Goal: Task Accomplishment & Management: Use online tool/utility

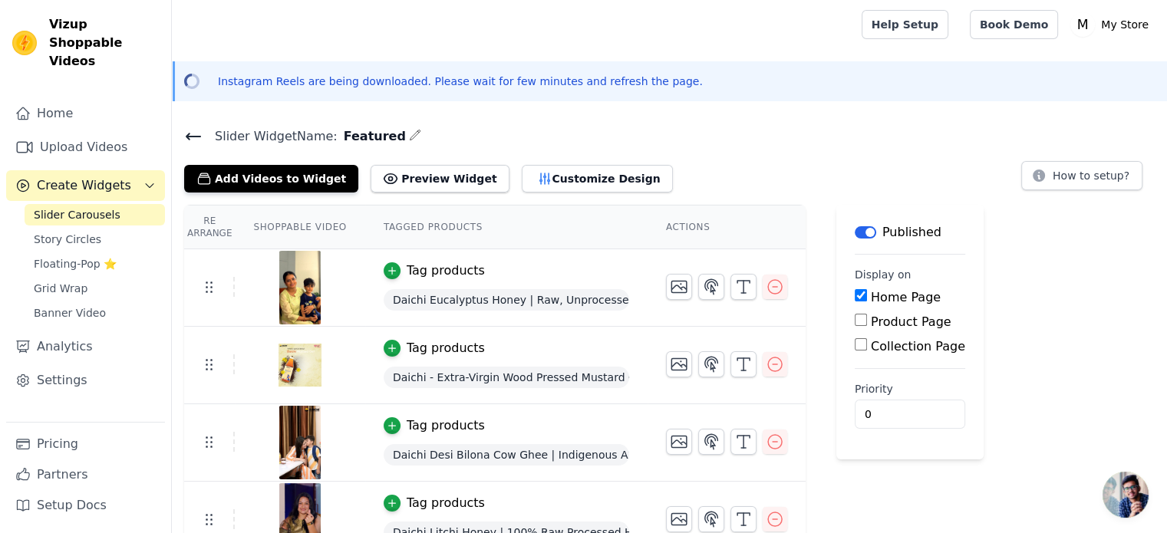
click at [302, 179] on button "Add Videos to Widget" at bounding box center [271, 179] width 174 height 28
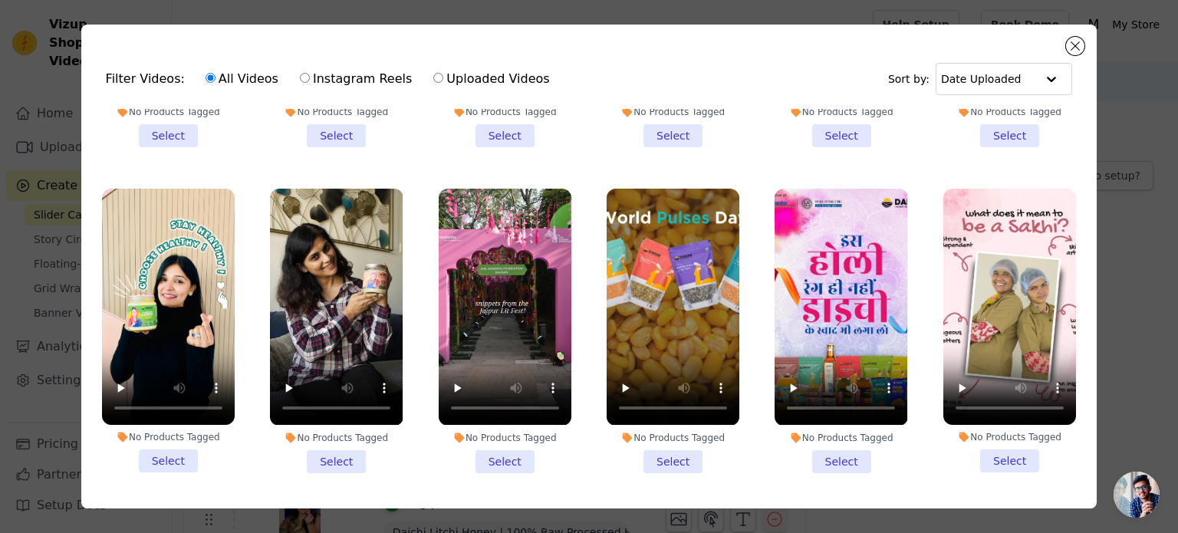
scroll to position [904, 0]
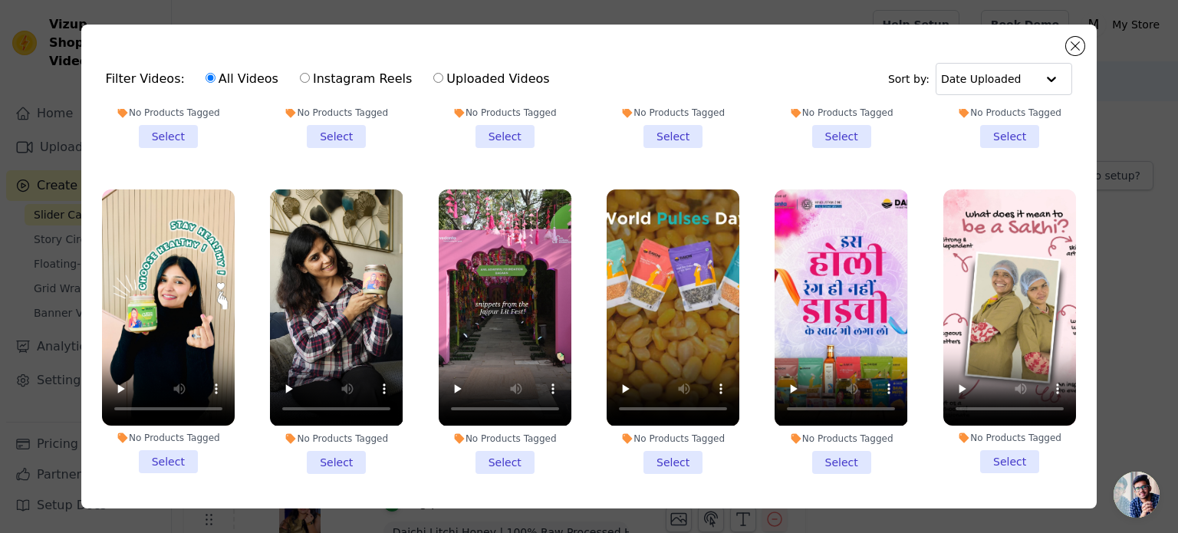
click at [324, 443] on li "No Products Tagged Select" at bounding box center [336, 331] width 133 height 284
click at [0, 0] on input "No Products Tagged Select" at bounding box center [0, 0] width 0 height 0
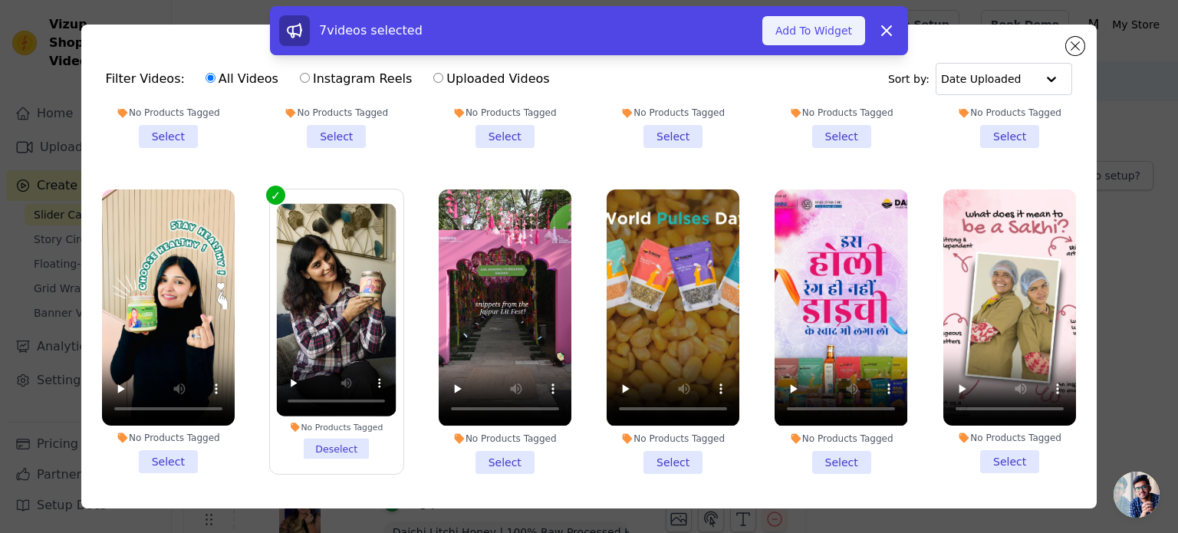
click at [795, 24] on button "Add To Widget" at bounding box center [813, 30] width 103 height 29
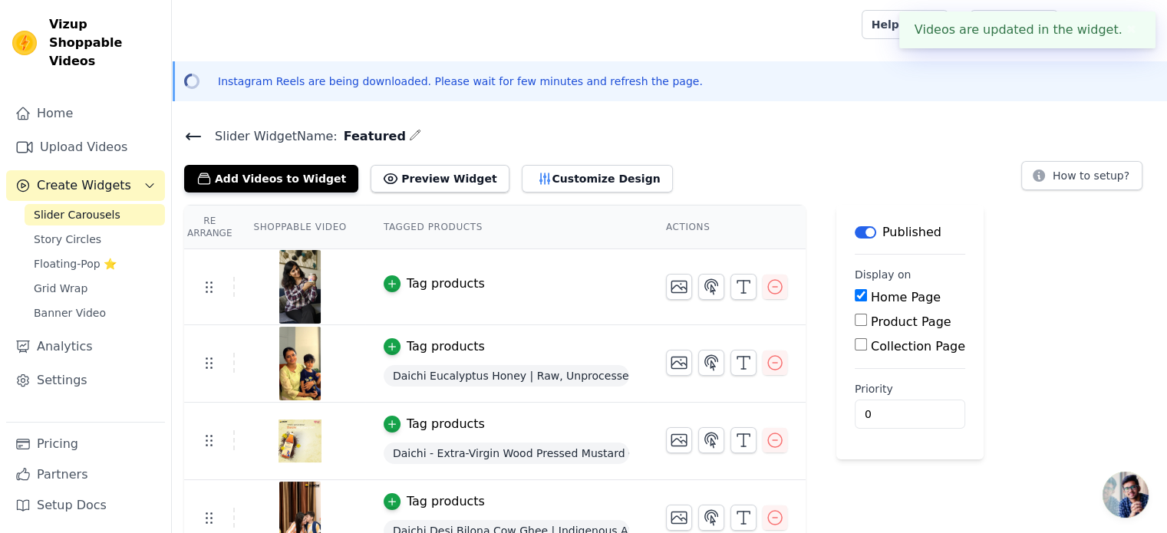
click at [446, 285] on div "Tag products" at bounding box center [446, 284] width 78 height 18
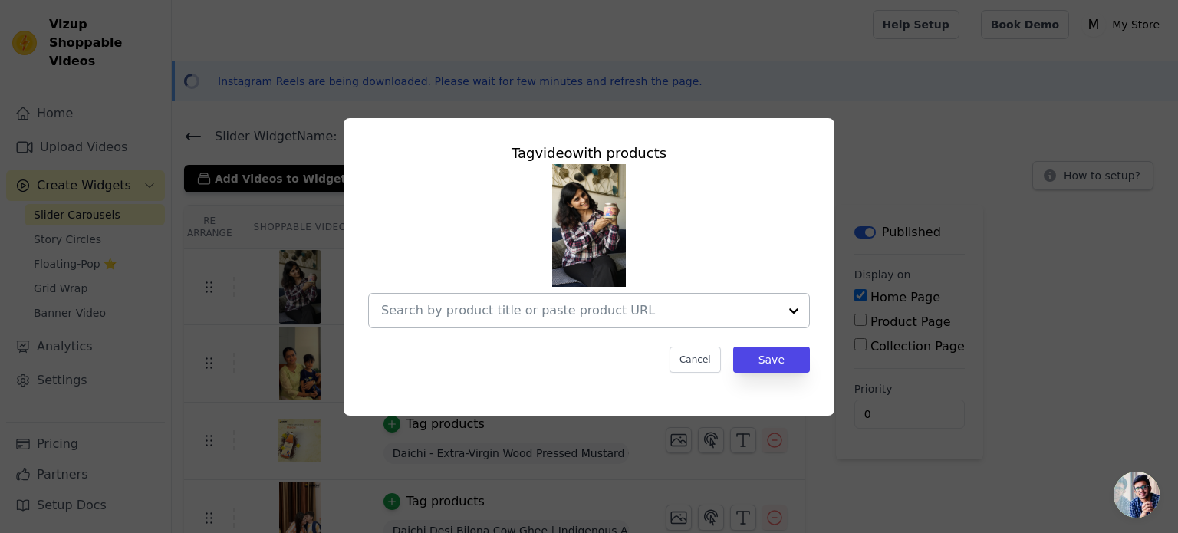
click at [496, 311] on input "text" at bounding box center [579, 310] width 397 height 18
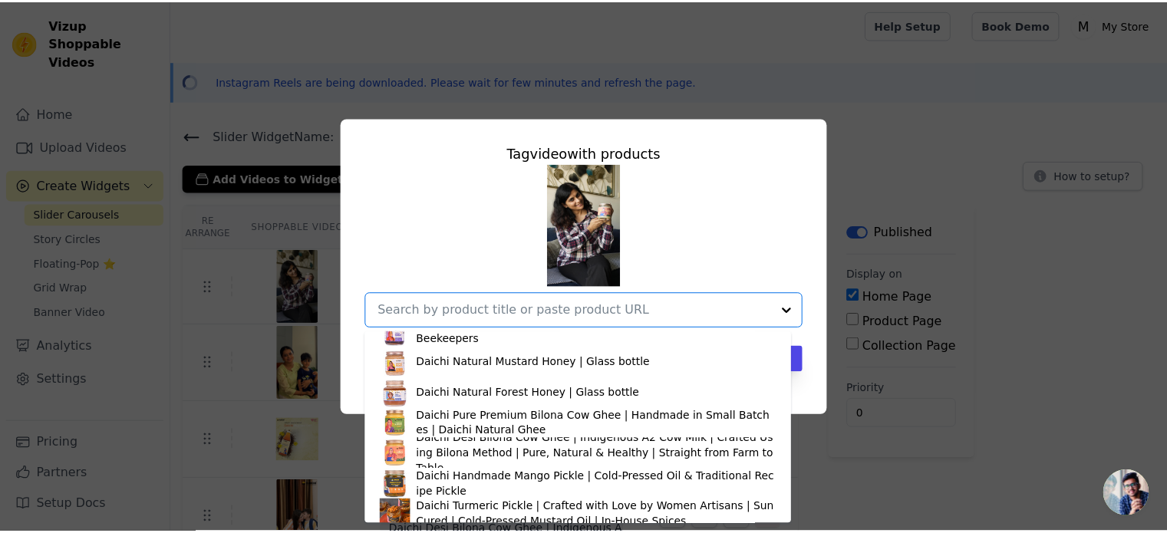
scroll to position [153, 0]
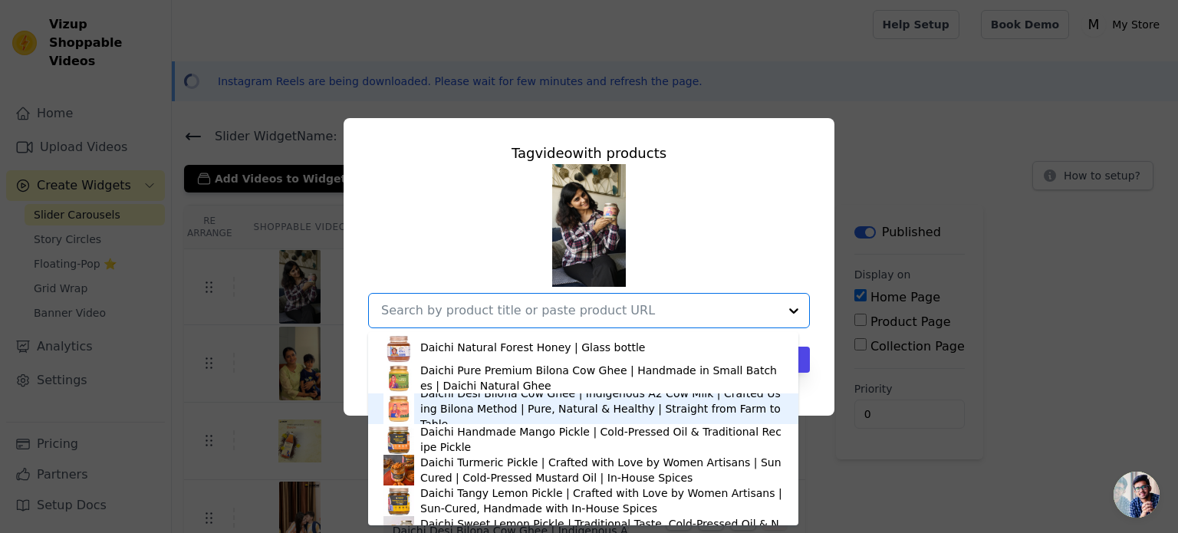
click at [480, 413] on div "Daichi Desi Bilona Cow Ghee | Indigenous A2 Cow Milk | Crafted Using Bilona Met…" at bounding box center [601, 409] width 363 height 46
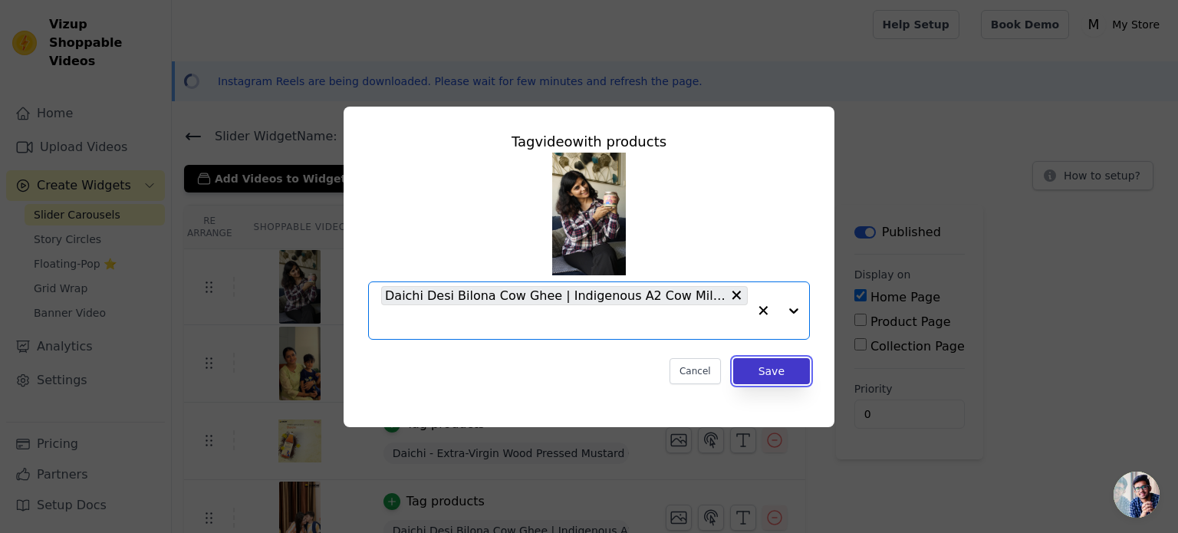
click at [750, 368] on button "Save" at bounding box center [771, 371] width 77 height 26
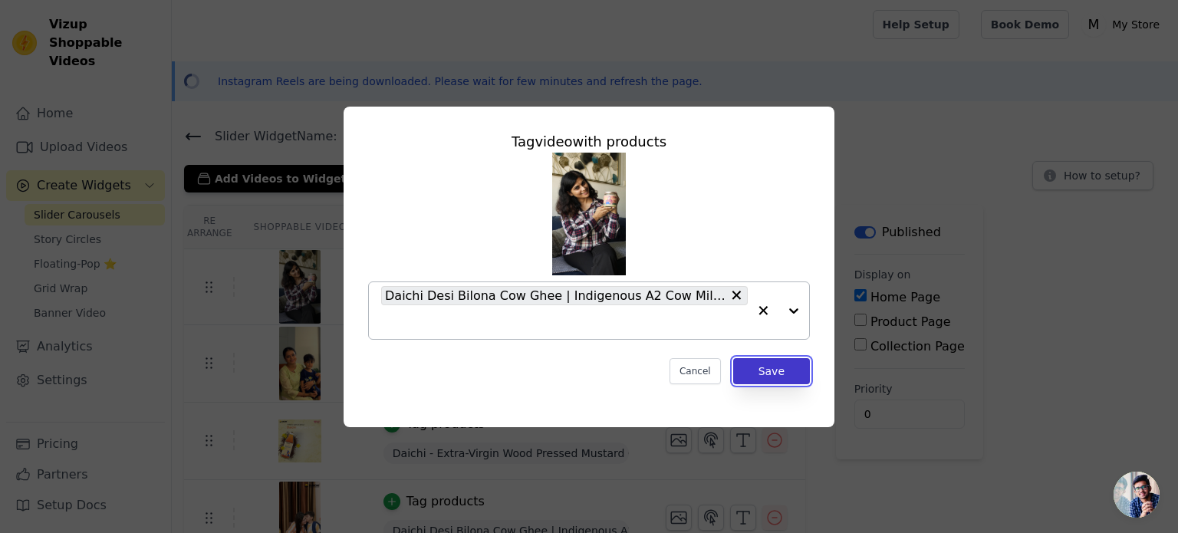
click at [783, 368] on button "Save" at bounding box center [771, 371] width 77 height 26
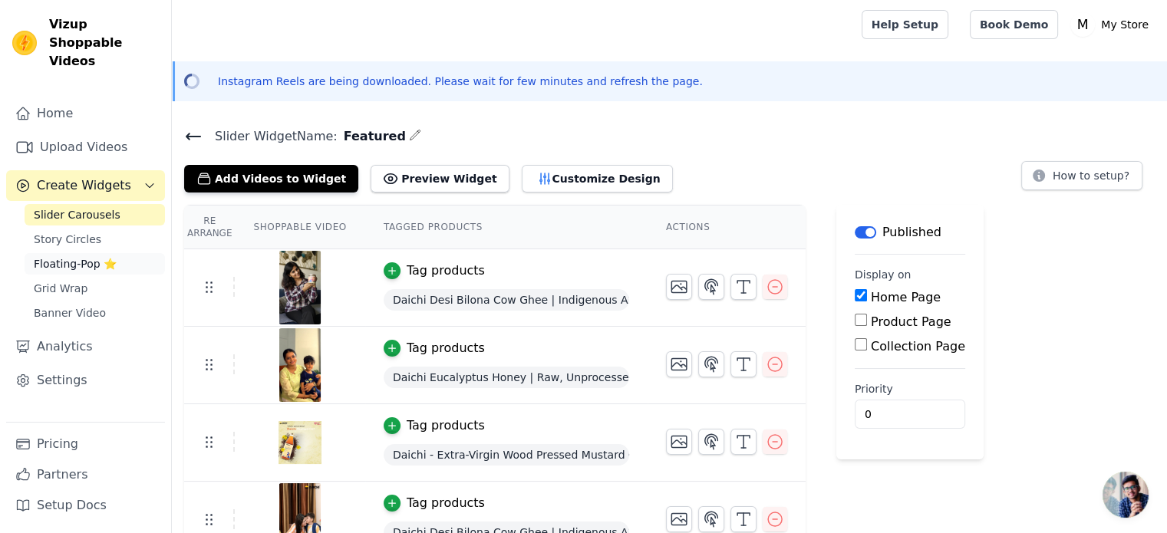
click at [77, 256] on span "Floating-Pop ⭐" at bounding box center [75, 263] width 83 height 15
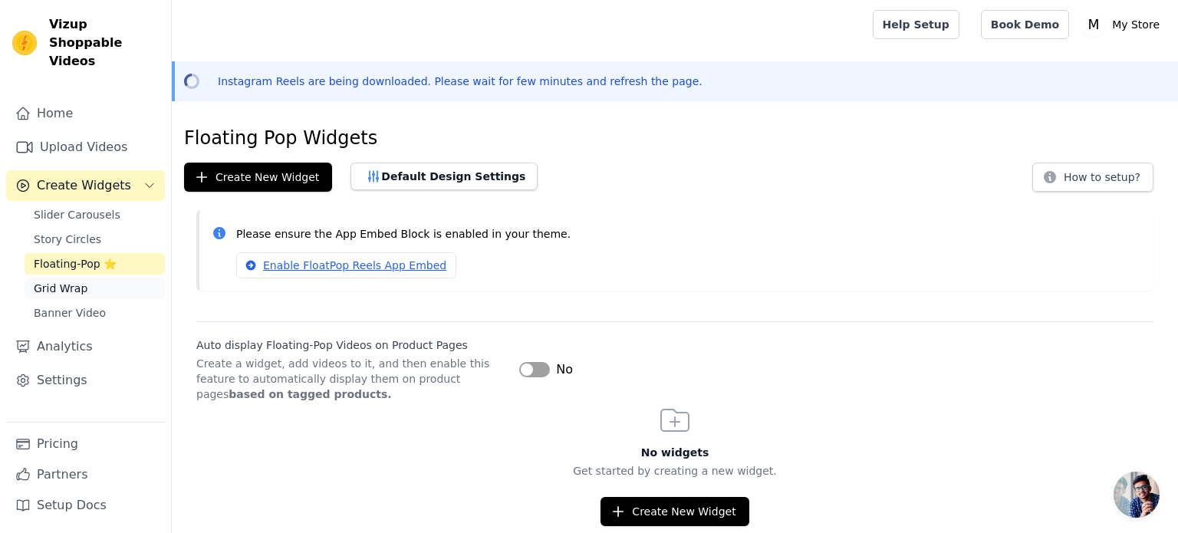
click at [86, 278] on link "Grid Wrap" at bounding box center [95, 288] width 140 height 21
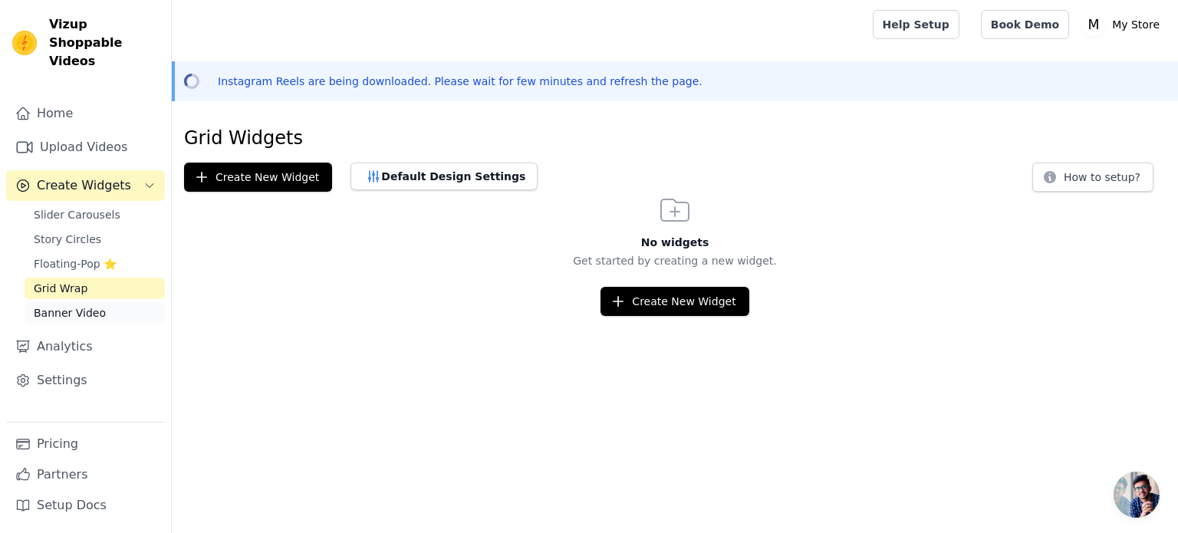
click at [79, 305] on span "Banner Video" at bounding box center [70, 312] width 72 height 15
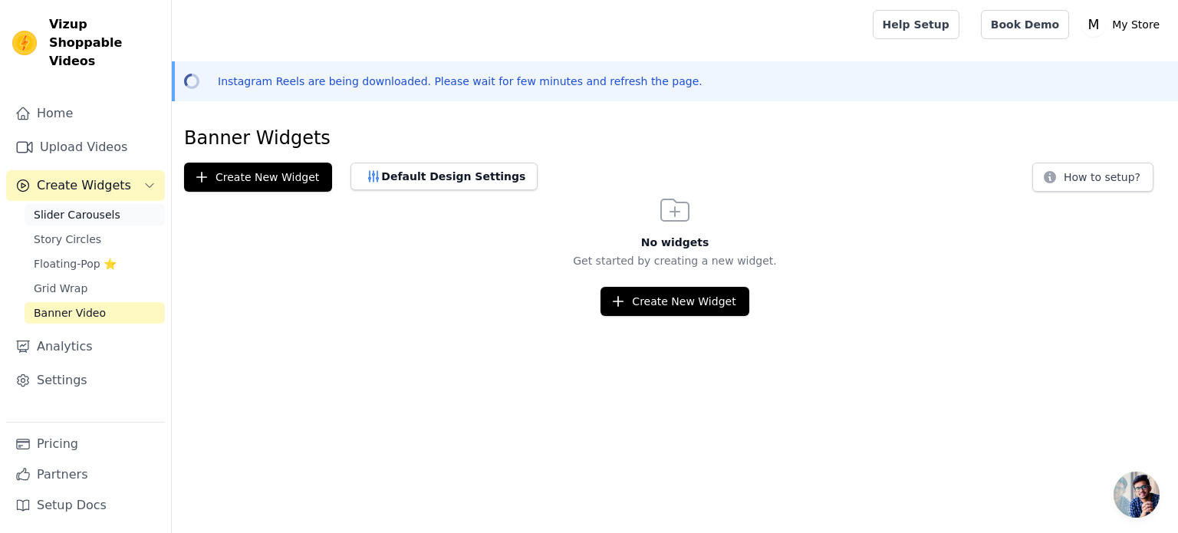
click at [61, 207] on span "Slider Carousels" at bounding box center [77, 214] width 87 height 15
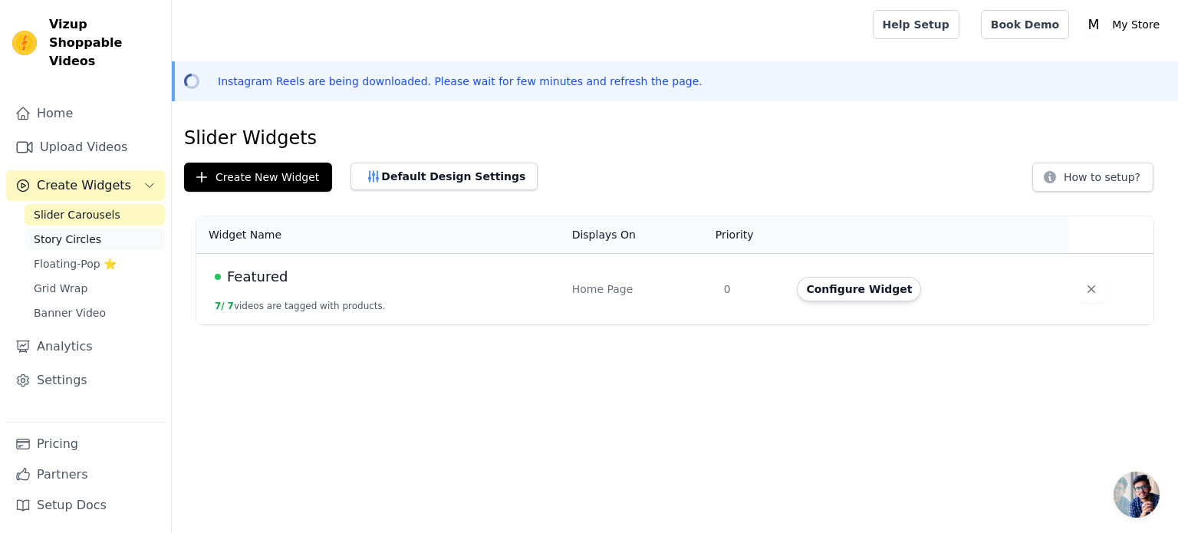
click at [55, 232] on span "Story Circles" at bounding box center [67, 239] width 67 height 15
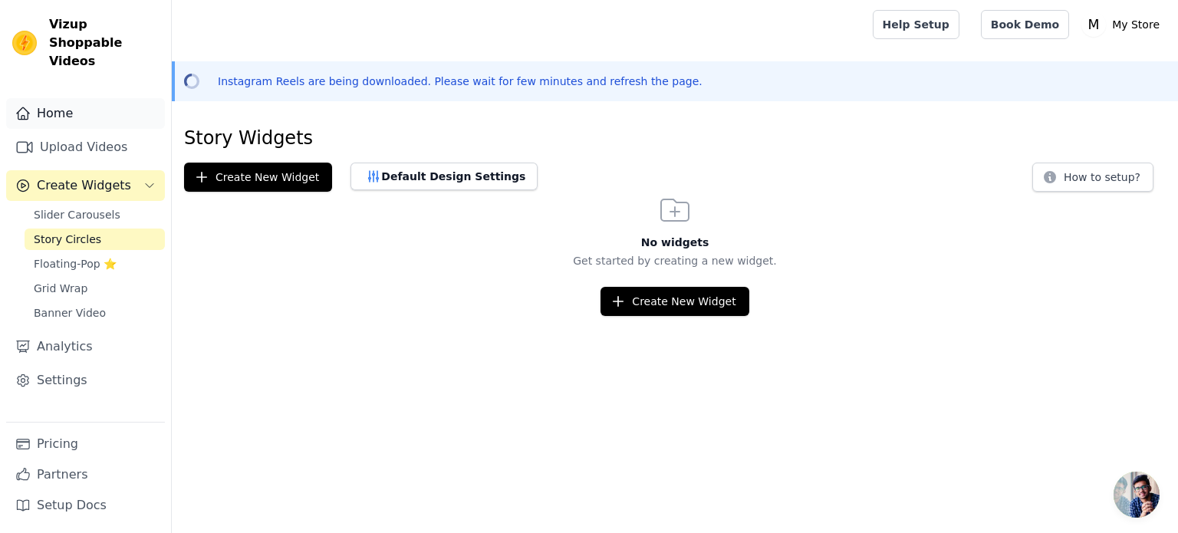
click at [52, 98] on link "Home" at bounding box center [85, 113] width 159 height 31
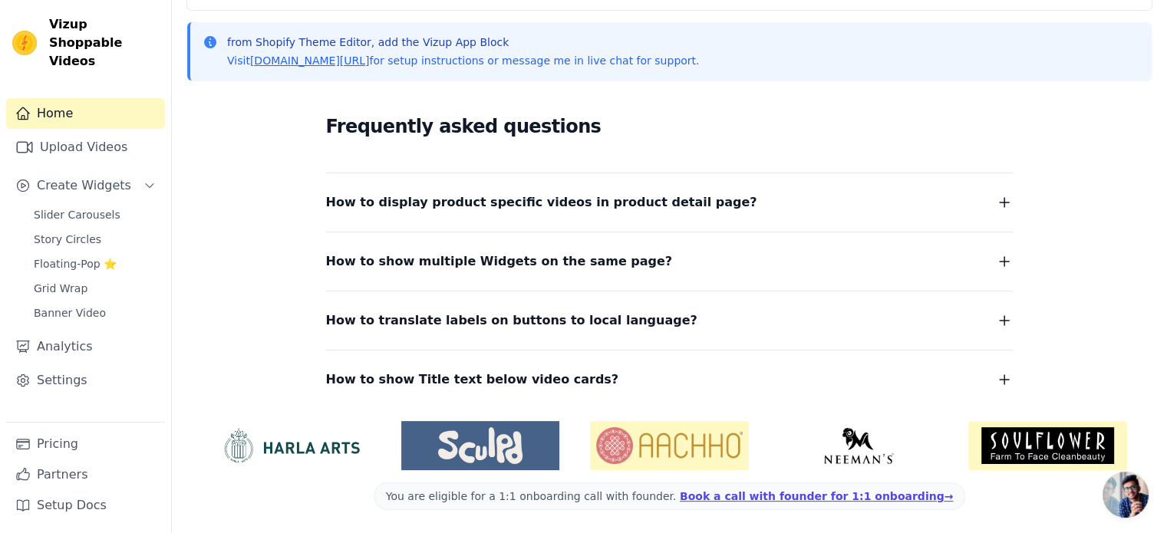
scroll to position [261, 0]
click at [58, 365] on link "Settings" at bounding box center [85, 380] width 159 height 31
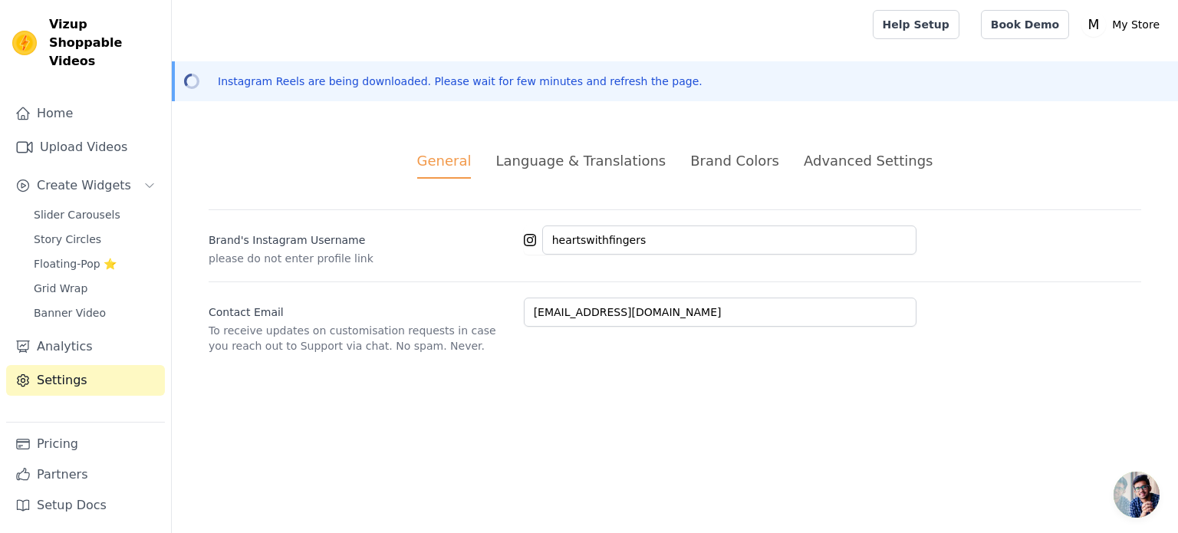
click at [576, 161] on div "Language & Translations" at bounding box center [581, 160] width 170 height 21
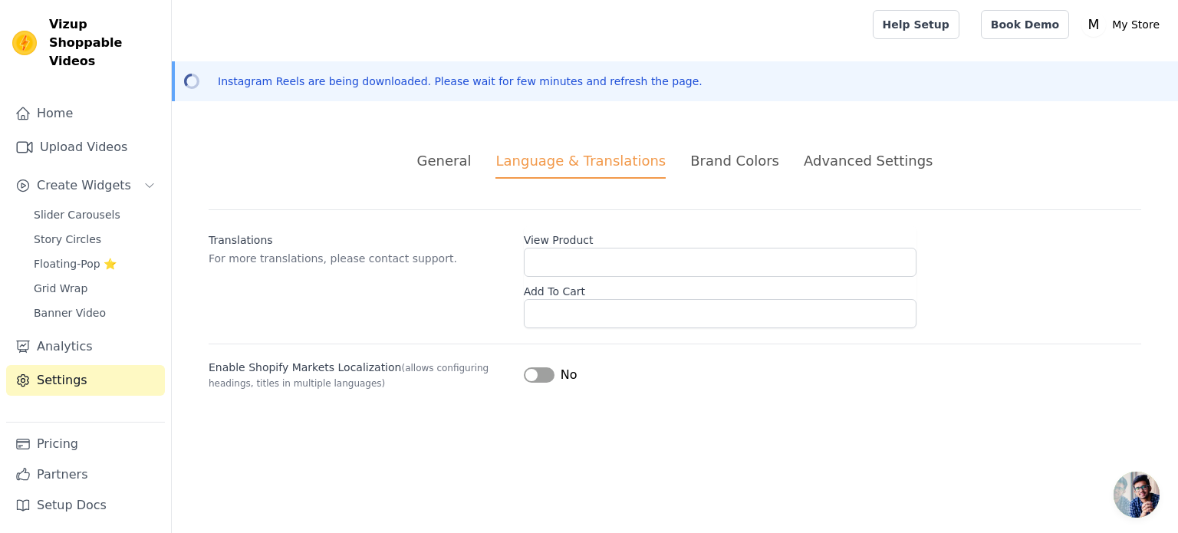
click at [722, 158] on div "Brand Colors" at bounding box center [734, 160] width 89 height 21
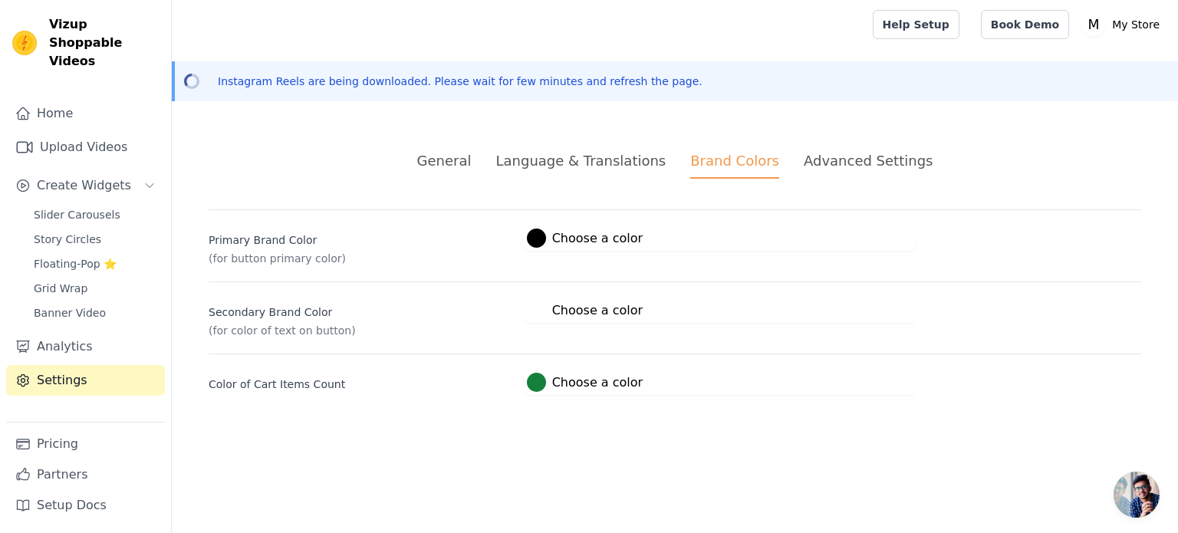
click at [831, 162] on div "Advanced Settings" at bounding box center [868, 160] width 129 height 21
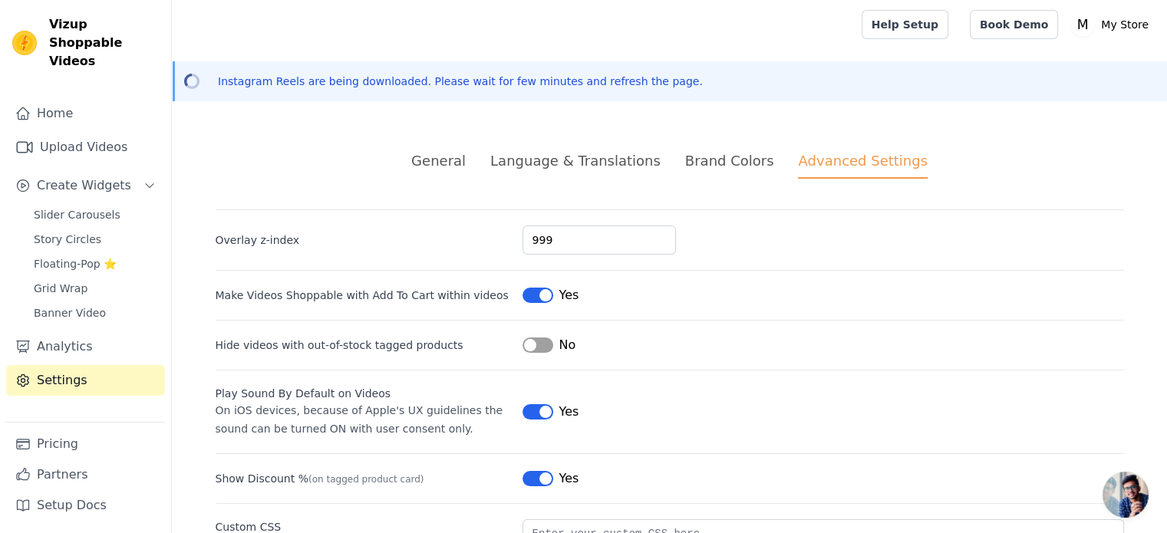
click at [466, 164] on div "General" at bounding box center [438, 160] width 54 height 21
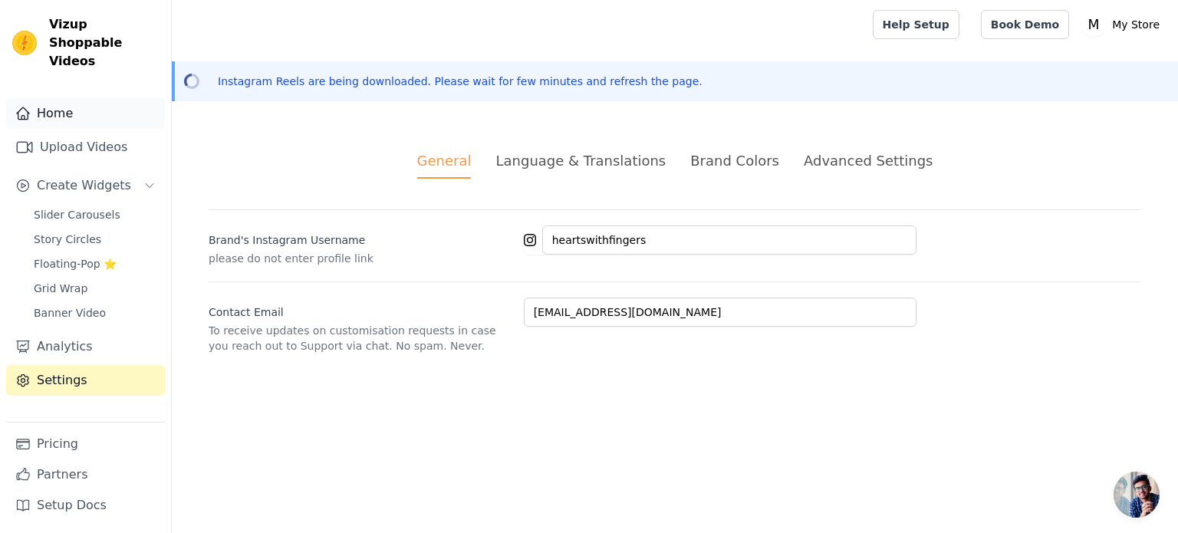
click at [46, 98] on link "Home" at bounding box center [85, 113] width 159 height 31
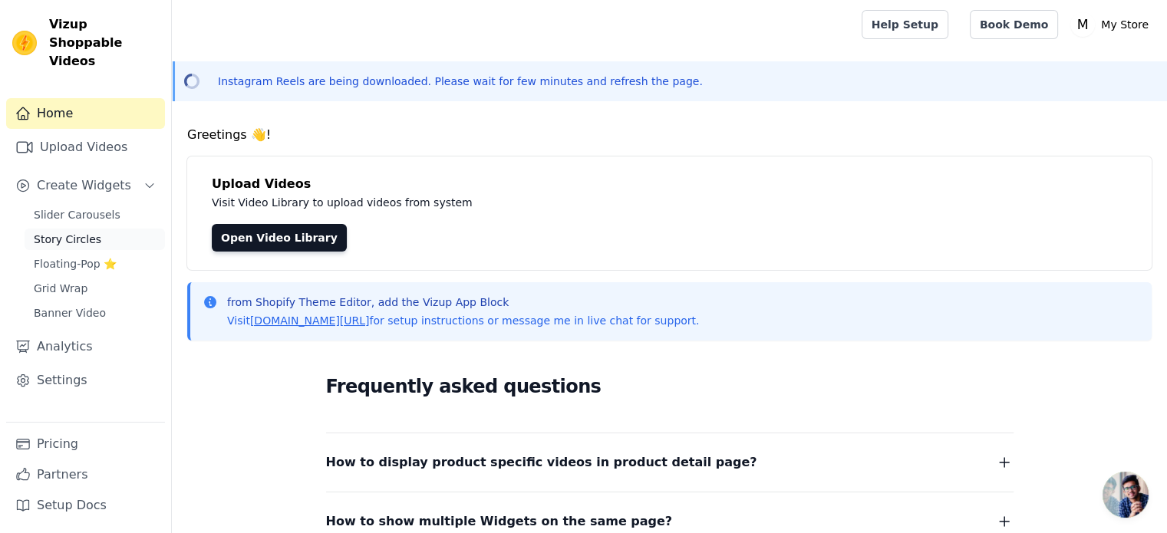
click at [87, 232] on span "Story Circles" at bounding box center [67, 239] width 67 height 15
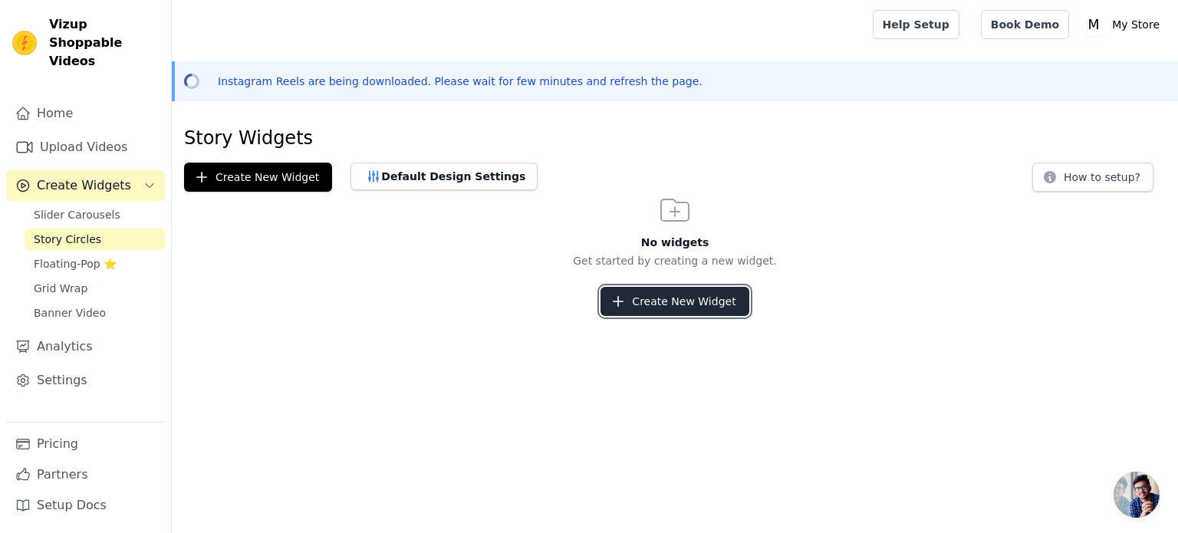
click at [644, 295] on button "Create New Widget" at bounding box center [675, 301] width 148 height 29
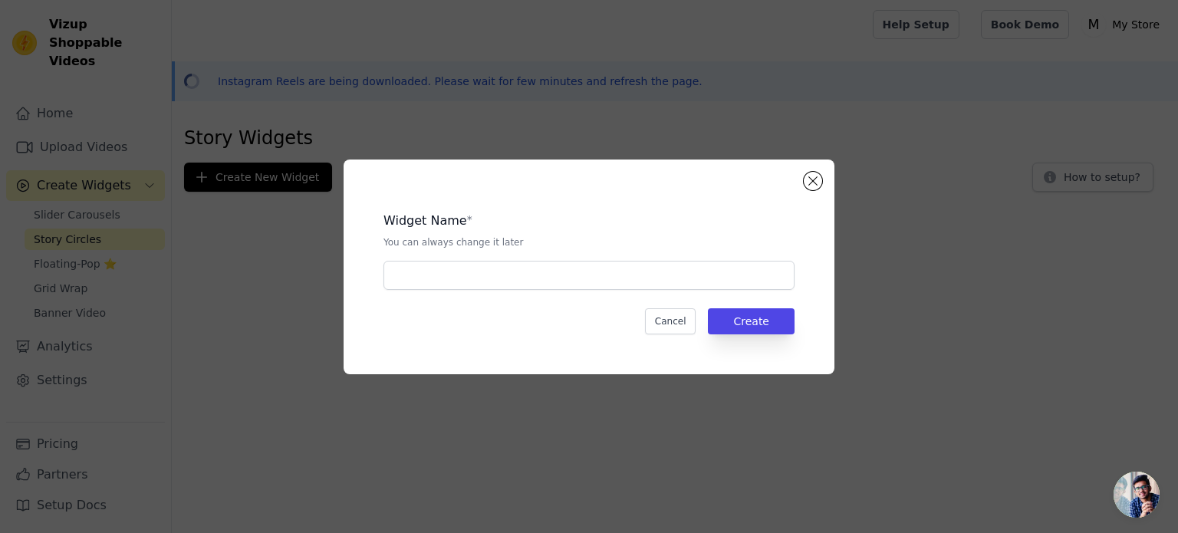
click at [620, 258] on div "Widget Name * You can always change it later" at bounding box center [589, 244] width 411 height 91
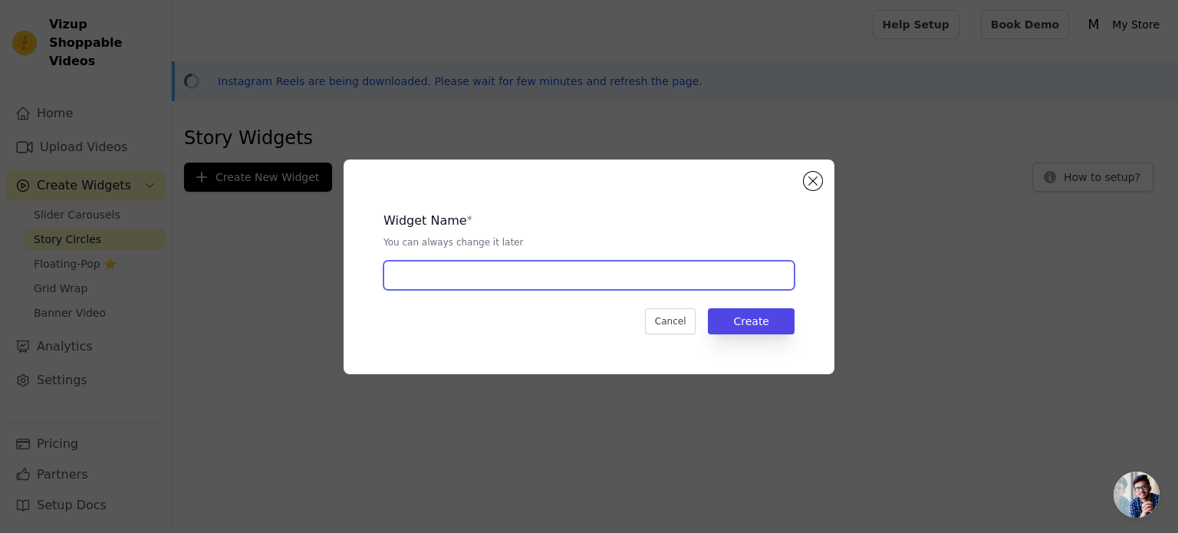
click at [612, 267] on input "text" at bounding box center [589, 275] width 411 height 29
type input "Insta Stories"
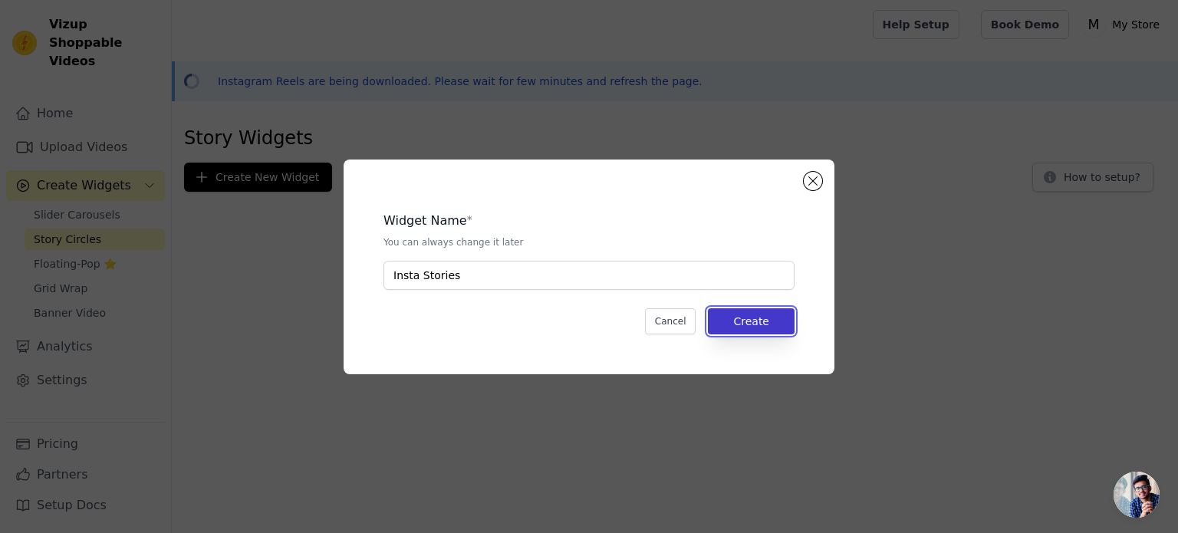
click at [743, 314] on button "Create" at bounding box center [751, 321] width 87 height 26
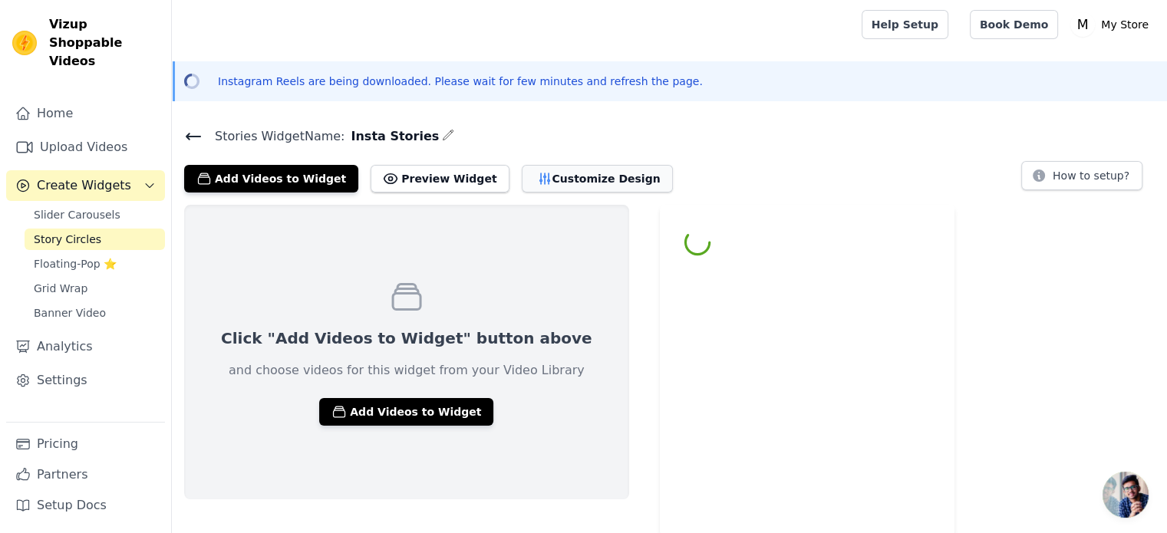
click at [531, 179] on button "Customize Design" at bounding box center [597, 179] width 151 height 28
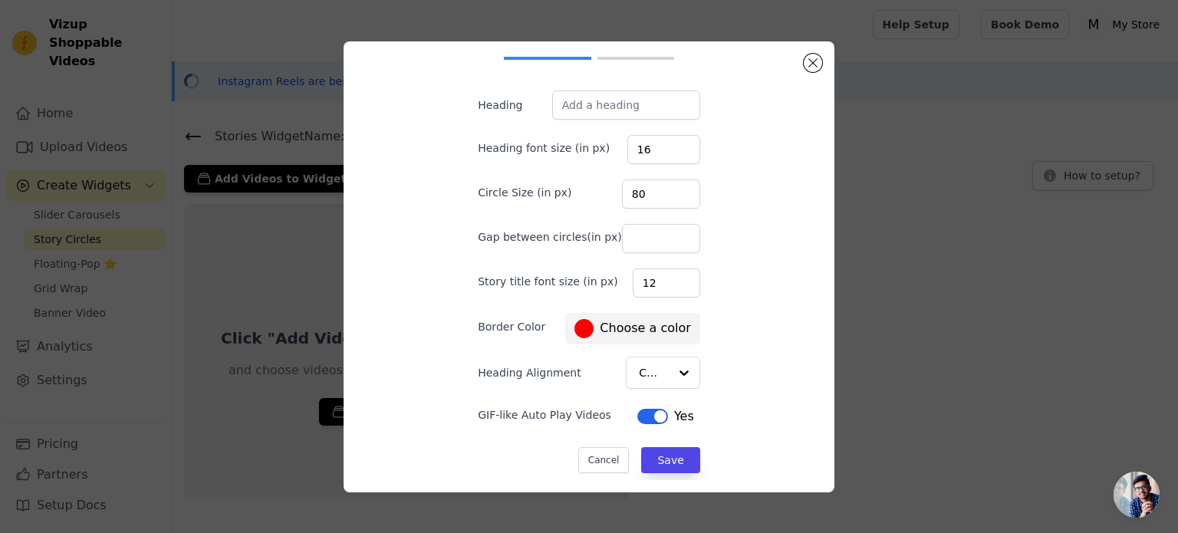
scroll to position [37, 0]
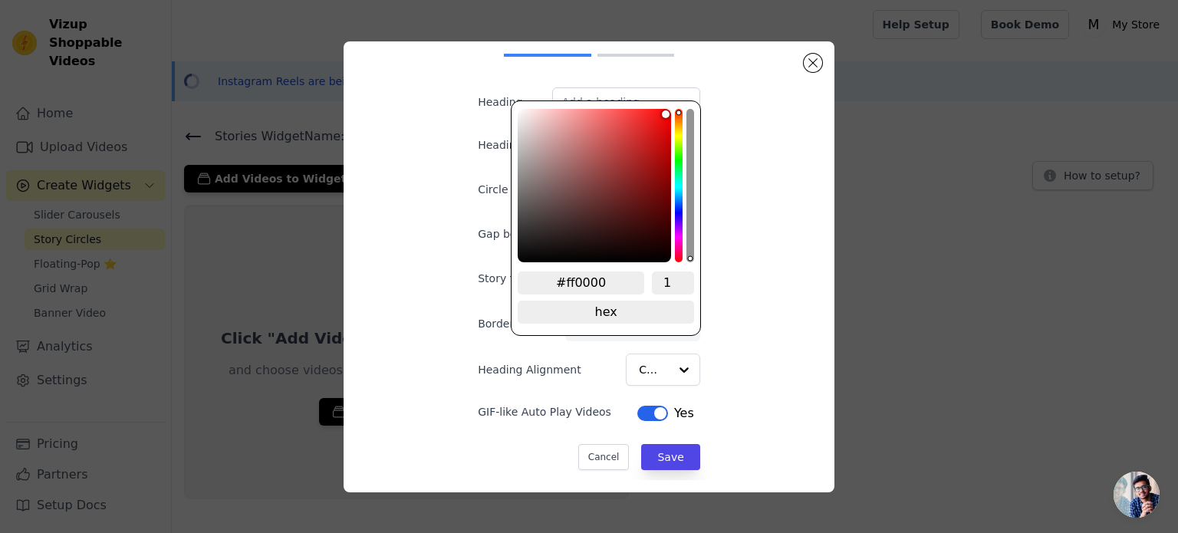
click at [640, 323] on div "Desktop Mobile Heading Heading font size (in px) 16 Circle Size (in px) 80 Gap …" at bounding box center [589, 230] width 272 height 426
click at [588, 282] on input "#ff0000" at bounding box center [581, 283] width 127 height 23
paste input "[DATE]"
type input "#[DATE]"
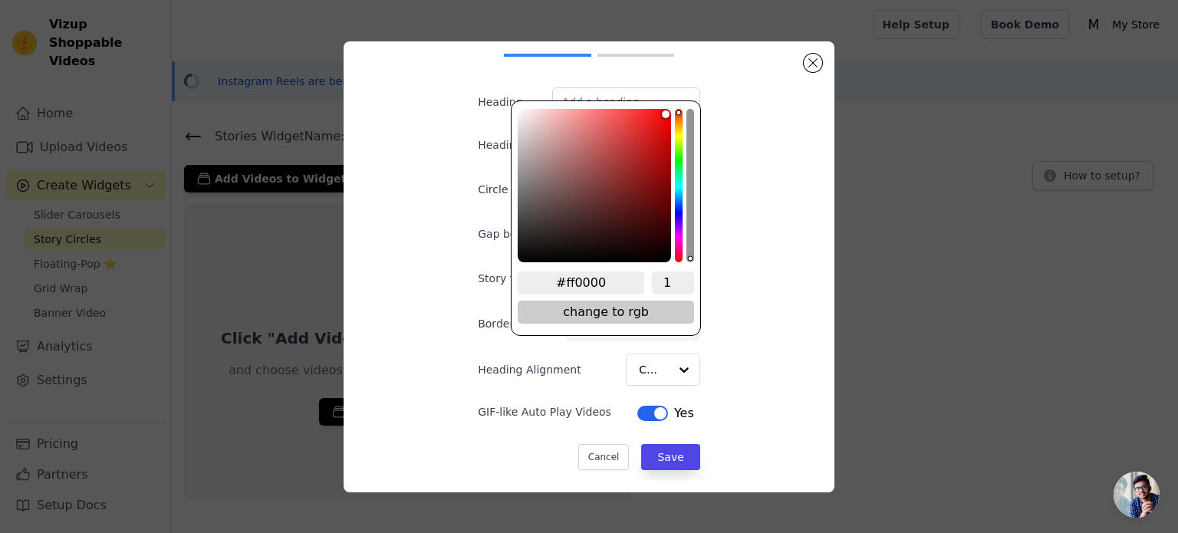
type input "#[DATE]"
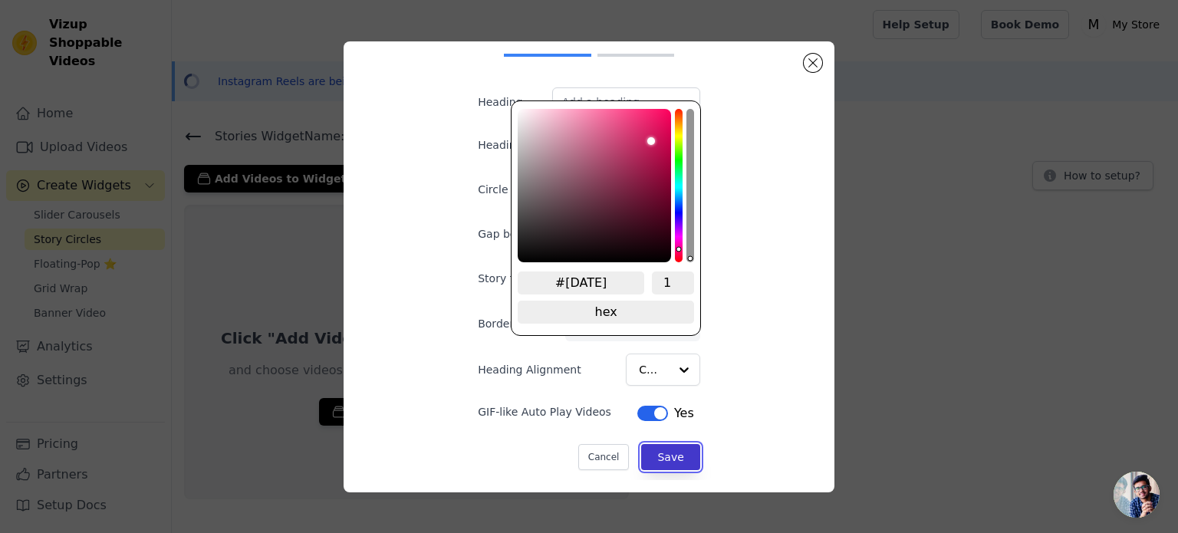
click at [666, 454] on button "Save" at bounding box center [670, 457] width 58 height 26
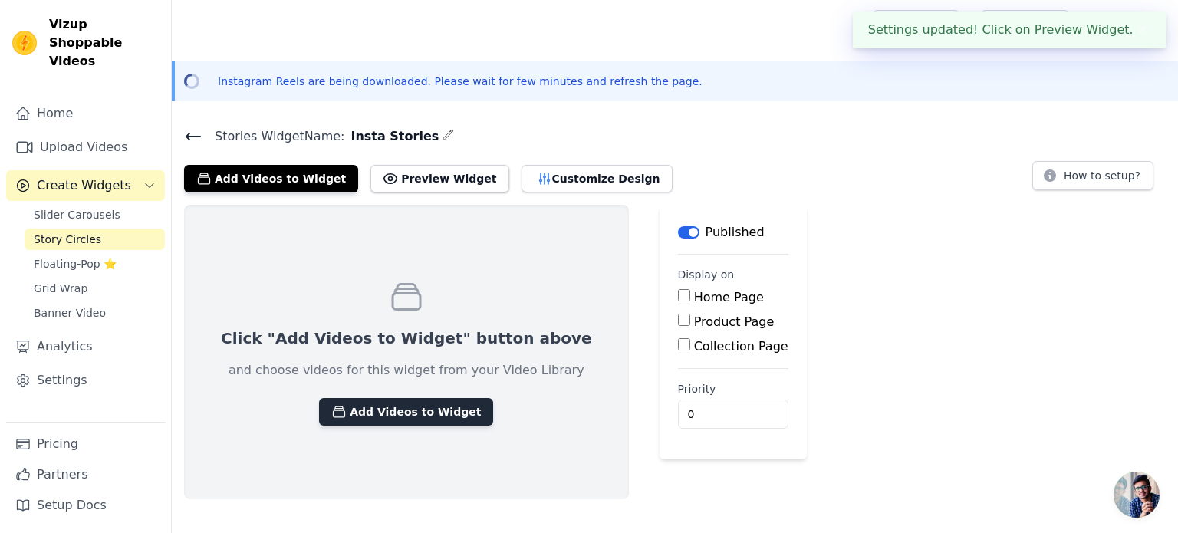
click at [365, 407] on button "Add Videos to Widget" at bounding box center [406, 412] width 174 height 28
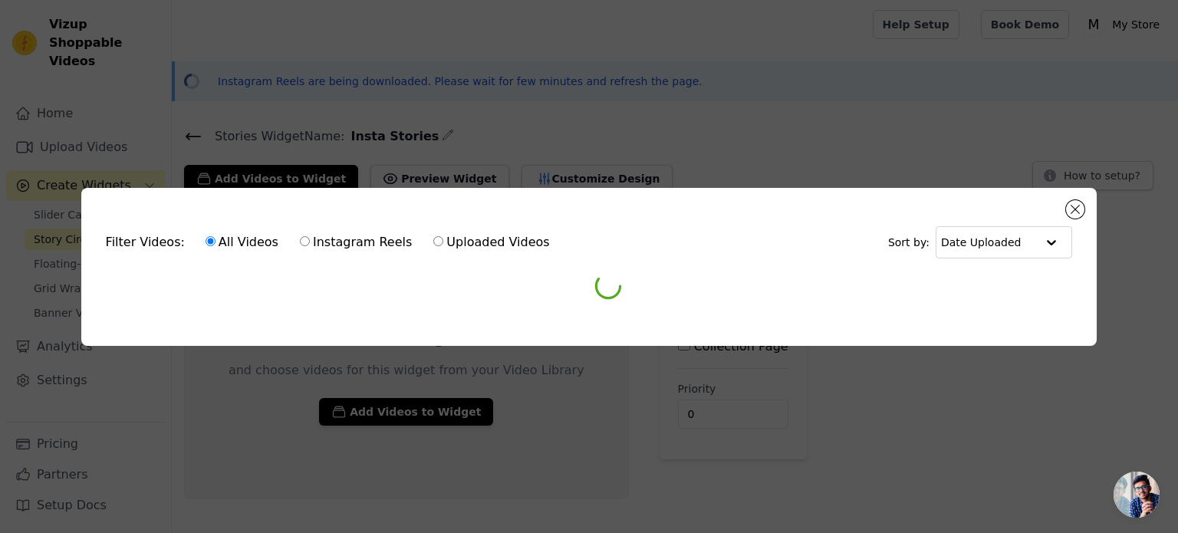
click at [300, 238] on input "Instagram Reels" at bounding box center [305, 241] width 10 height 10
radio input "true"
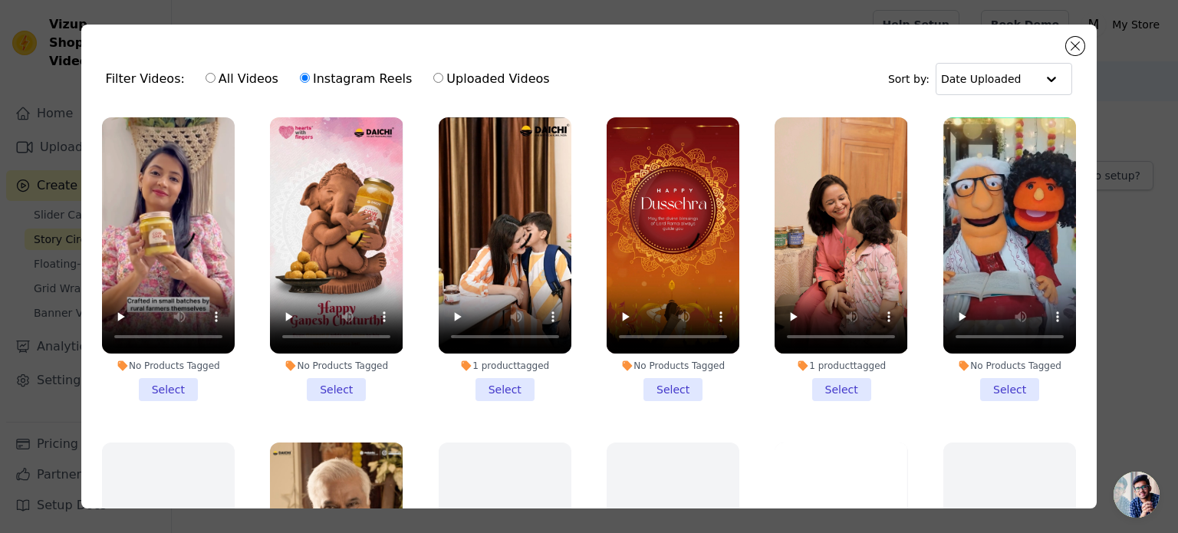
scroll to position [0, 0]
click at [325, 386] on li "No Products Tagged Select" at bounding box center [336, 259] width 133 height 284
click at [0, 0] on input "No Products Tagged Select" at bounding box center [0, 0] width 0 height 0
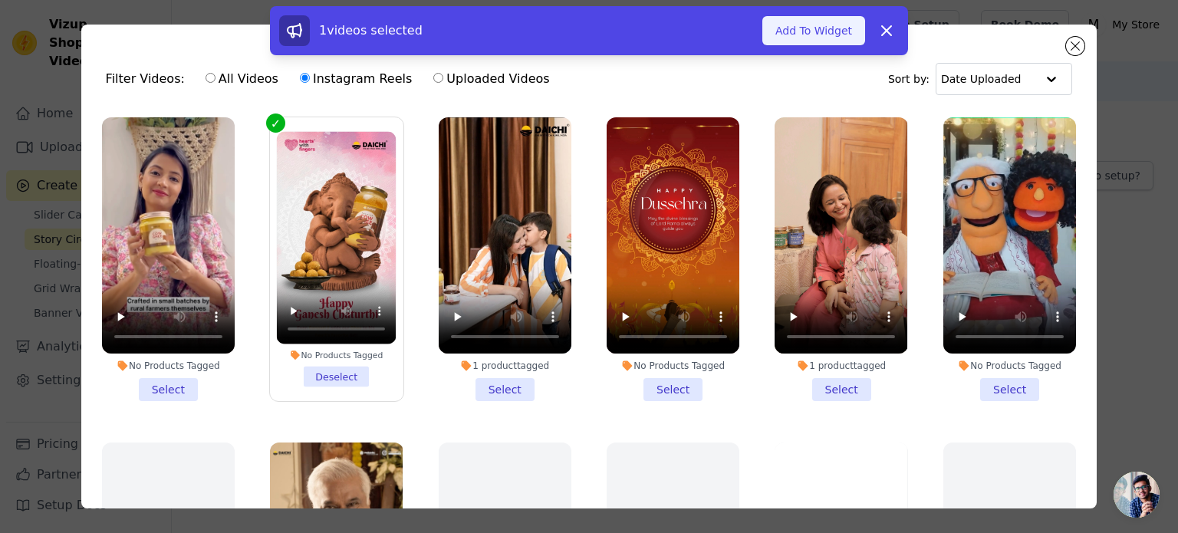
click at [804, 37] on button "Add To Widget" at bounding box center [813, 30] width 103 height 29
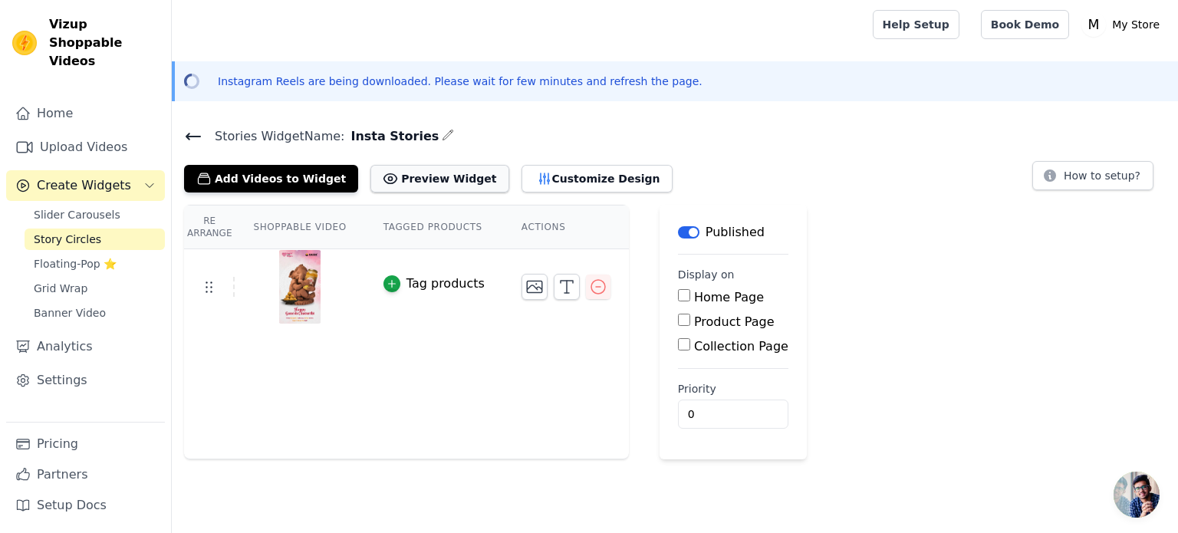
click at [445, 184] on button "Preview Widget" at bounding box center [439, 179] width 138 height 28
click at [425, 282] on div "Tag products" at bounding box center [446, 284] width 78 height 18
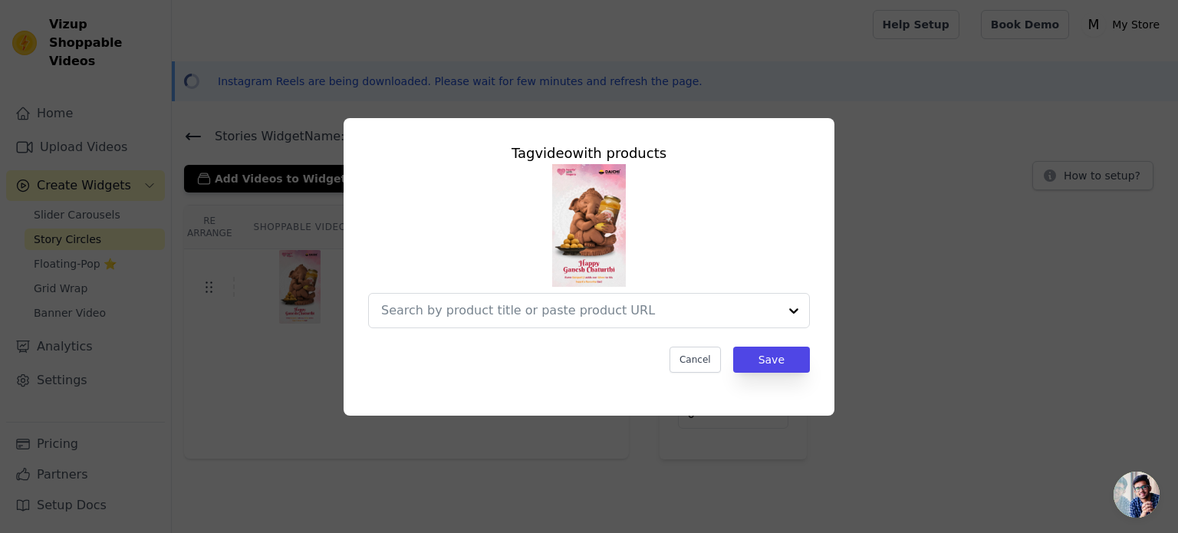
click at [528, 329] on div "Tag video with products Cancel Save" at bounding box center [589, 257] width 466 height 255
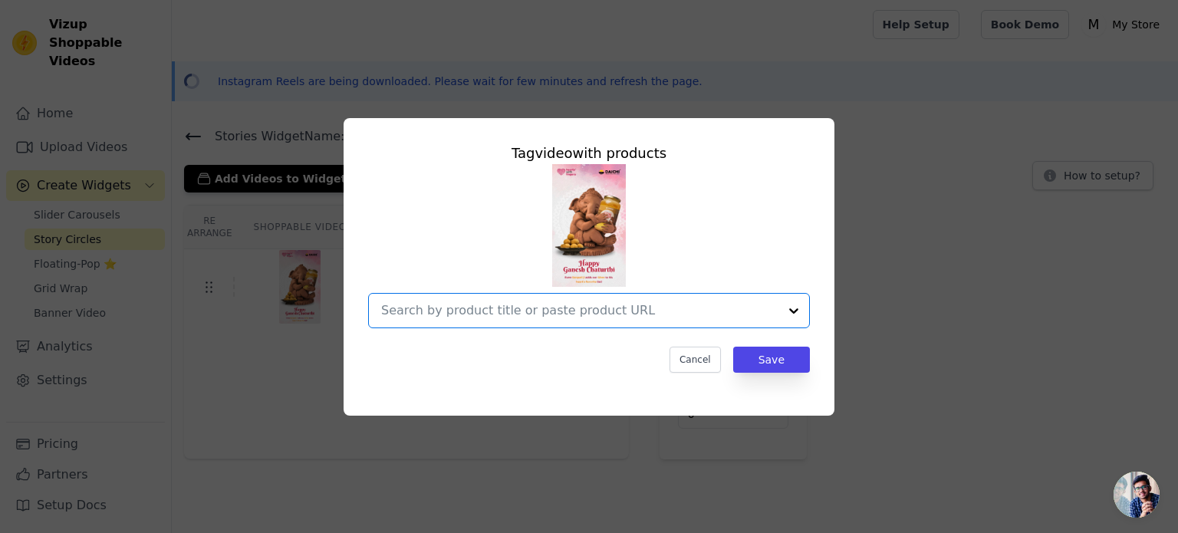
click at [536, 318] on input "text" at bounding box center [579, 310] width 397 height 18
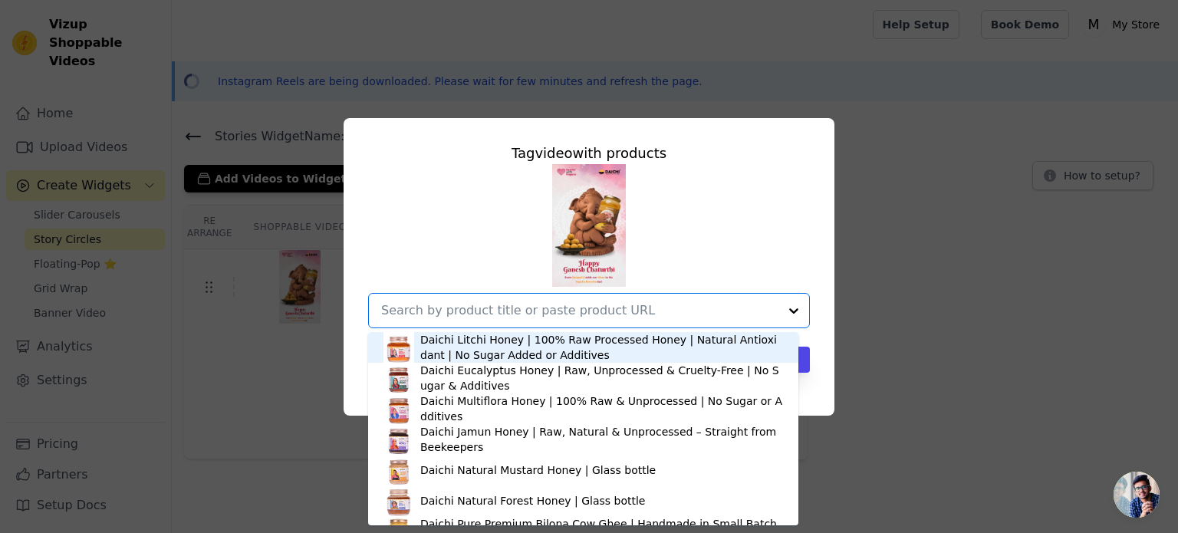
click at [525, 341] on div "Daichi Litchi Honey | 100% Raw Processed Honey | Natural Antioxidant | No Sugar…" at bounding box center [601, 347] width 363 height 31
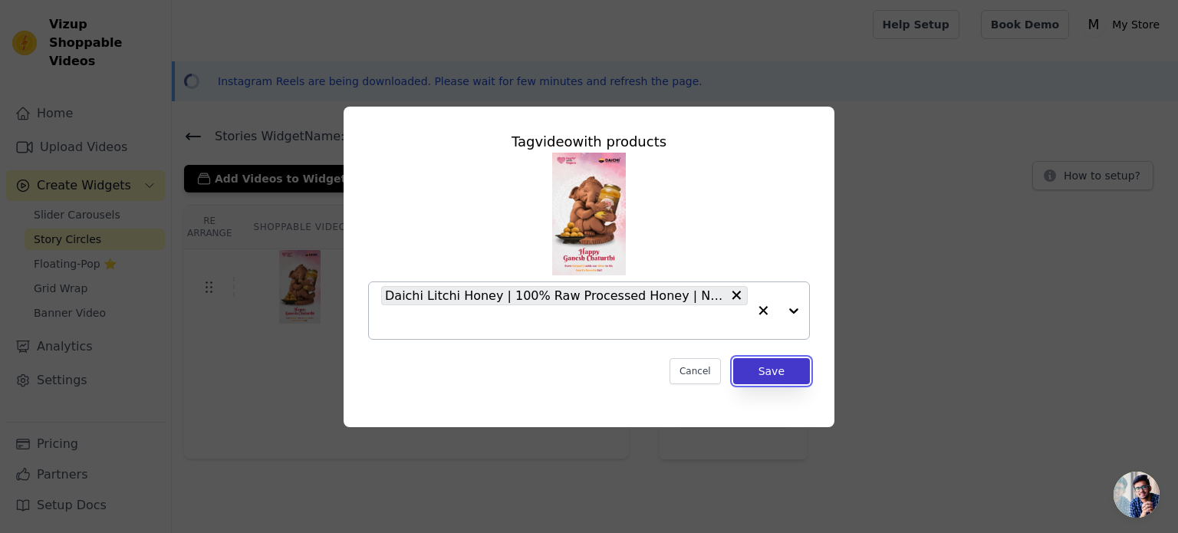
click at [765, 374] on button "Save" at bounding box center [771, 371] width 77 height 26
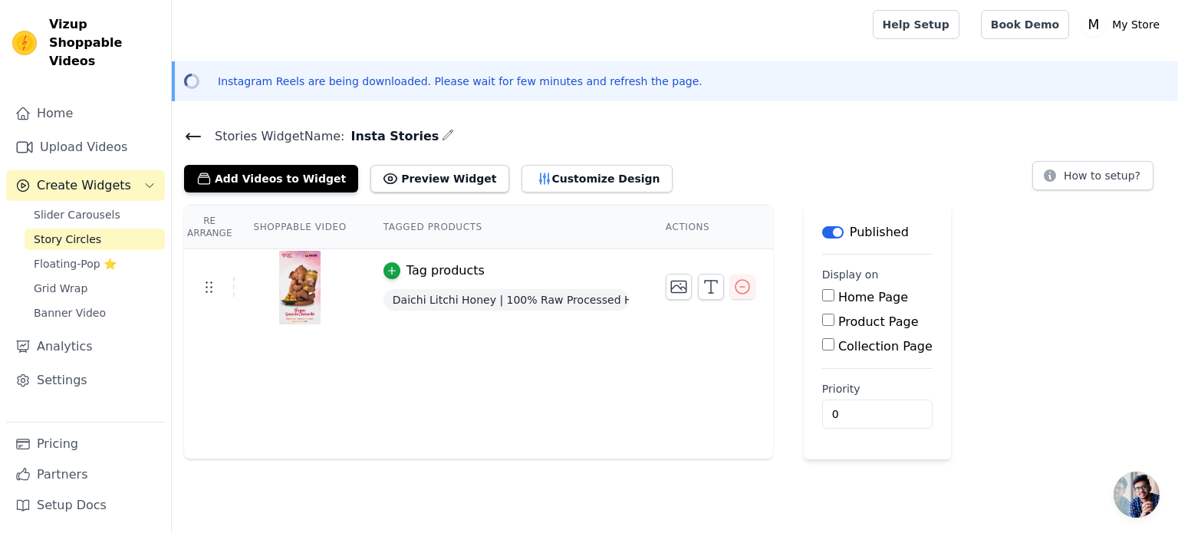
click at [822, 295] on input "Home Page" at bounding box center [828, 295] width 12 height 12
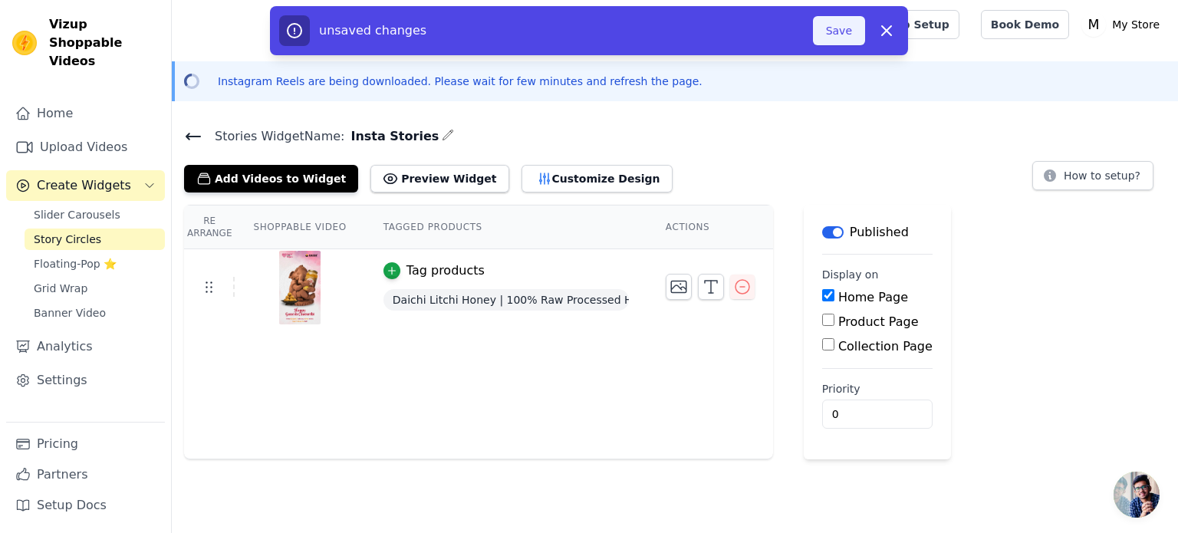
click at [844, 43] on button "Save" at bounding box center [839, 30] width 52 height 29
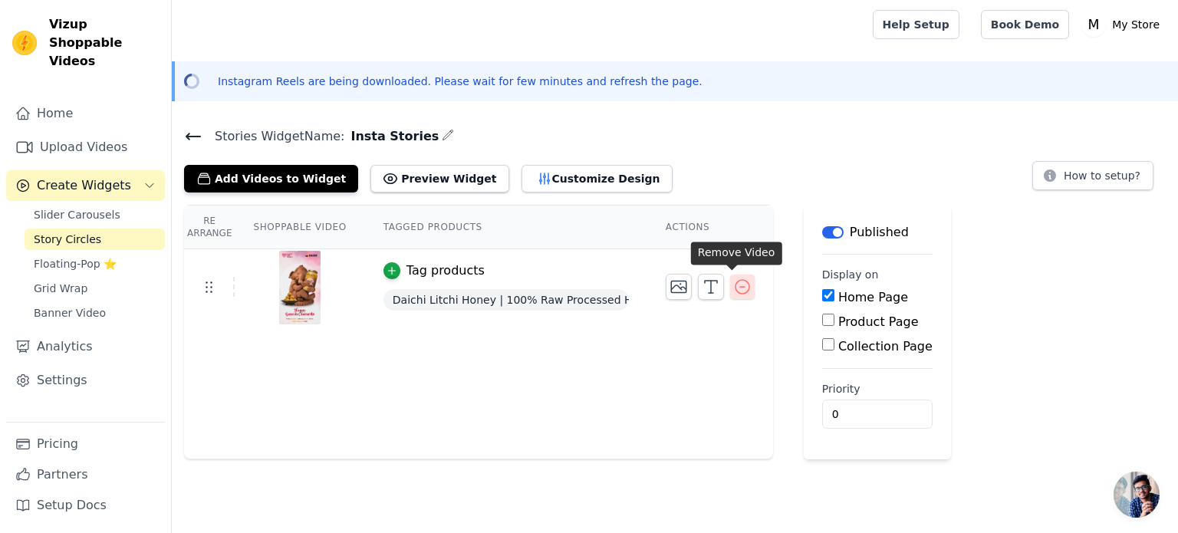
click at [733, 288] on icon "button" at bounding box center [742, 287] width 18 height 18
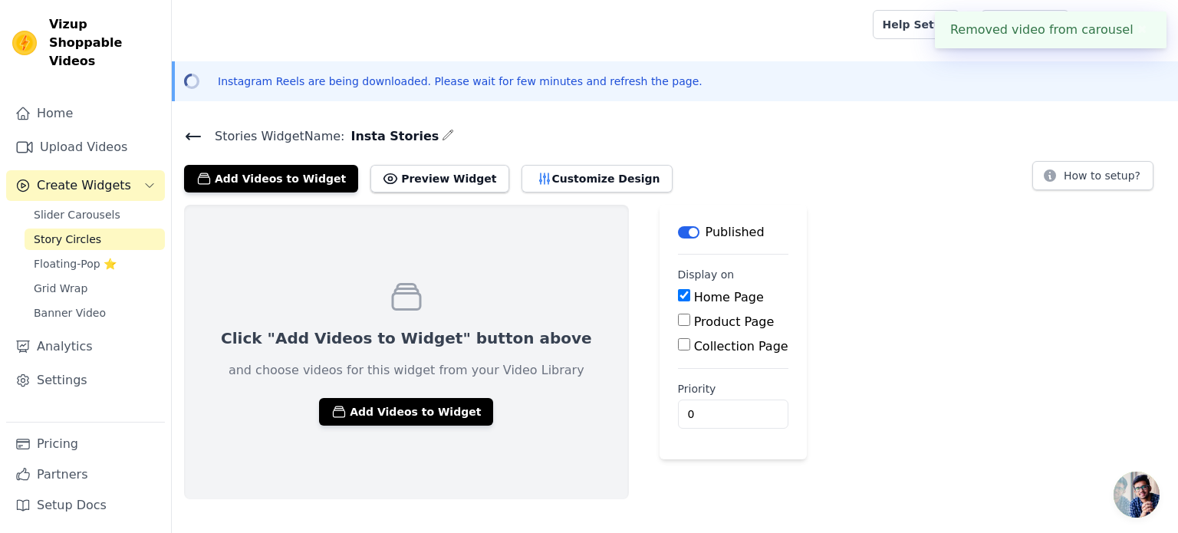
click at [678, 295] on input "Home Page" at bounding box center [684, 295] width 12 height 12
checkbox input "false"
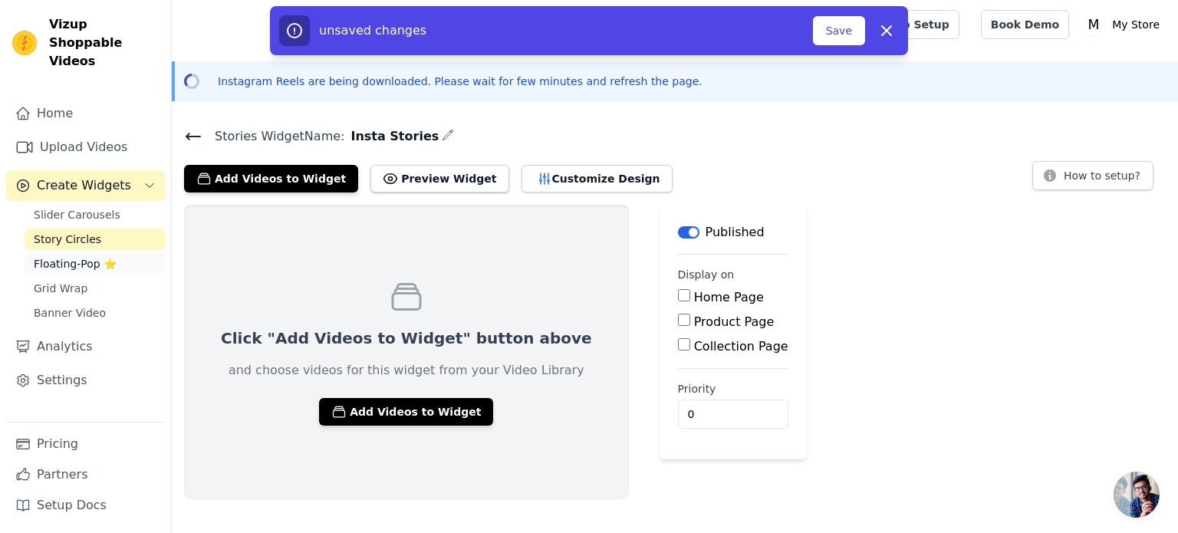
click at [61, 256] on span "Floating-Pop ⭐" at bounding box center [75, 263] width 83 height 15
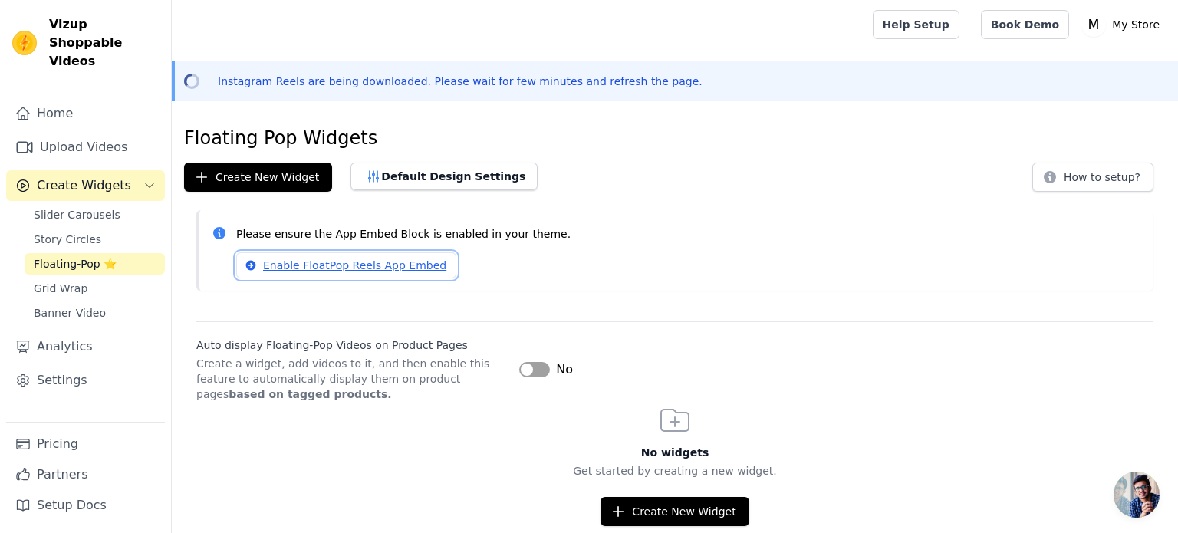
click at [320, 266] on link "Enable FloatPop Reels App Embed" at bounding box center [346, 265] width 220 height 26
click at [543, 370] on button "Label" at bounding box center [534, 369] width 31 height 15
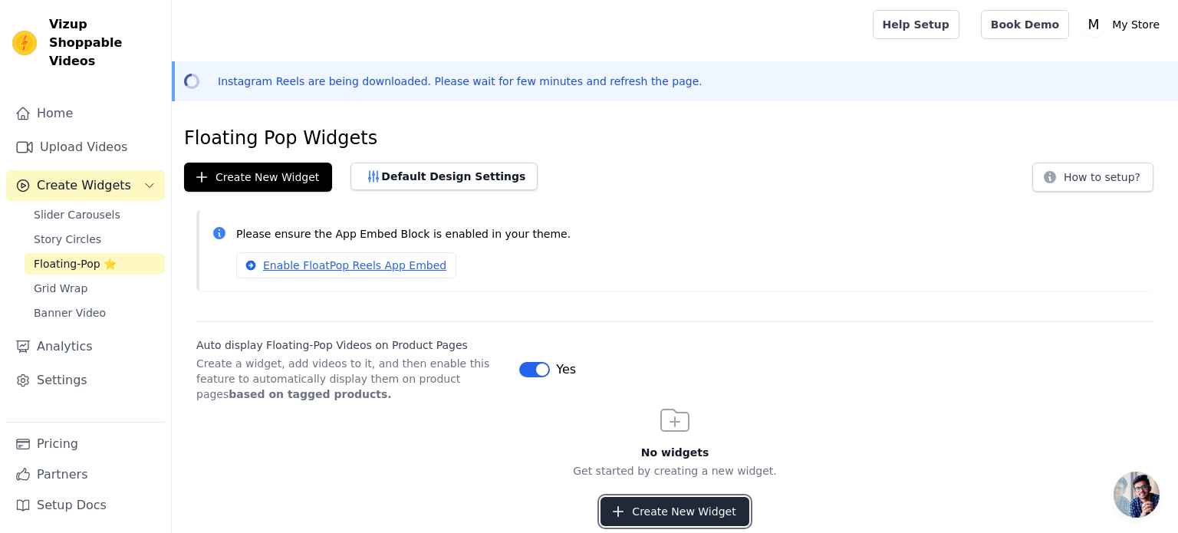
click at [688, 511] on button "Create New Widget" at bounding box center [675, 511] width 148 height 29
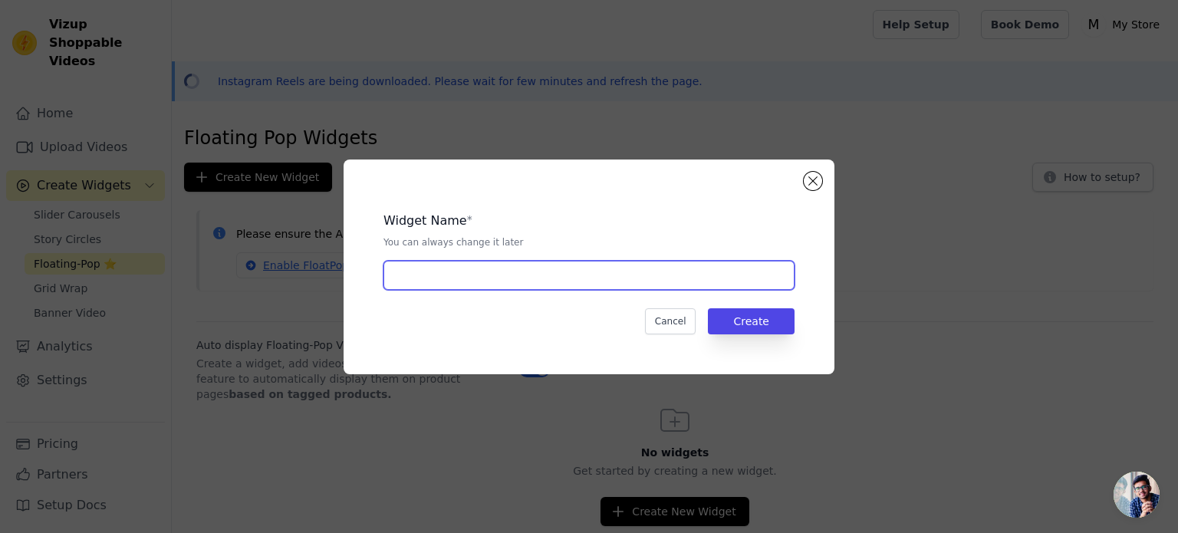
click at [506, 272] on input "text" at bounding box center [589, 275] width 411 height 29
type input "inst floating"
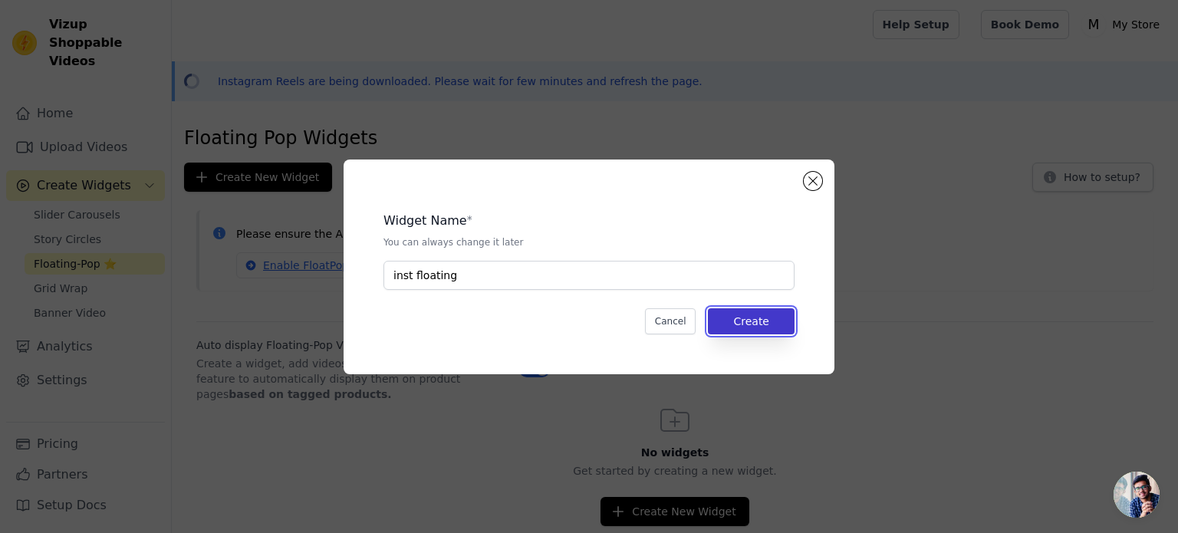
click at [764, 322] on button "Create" at bounding box center [751, 321] width 87 height 26
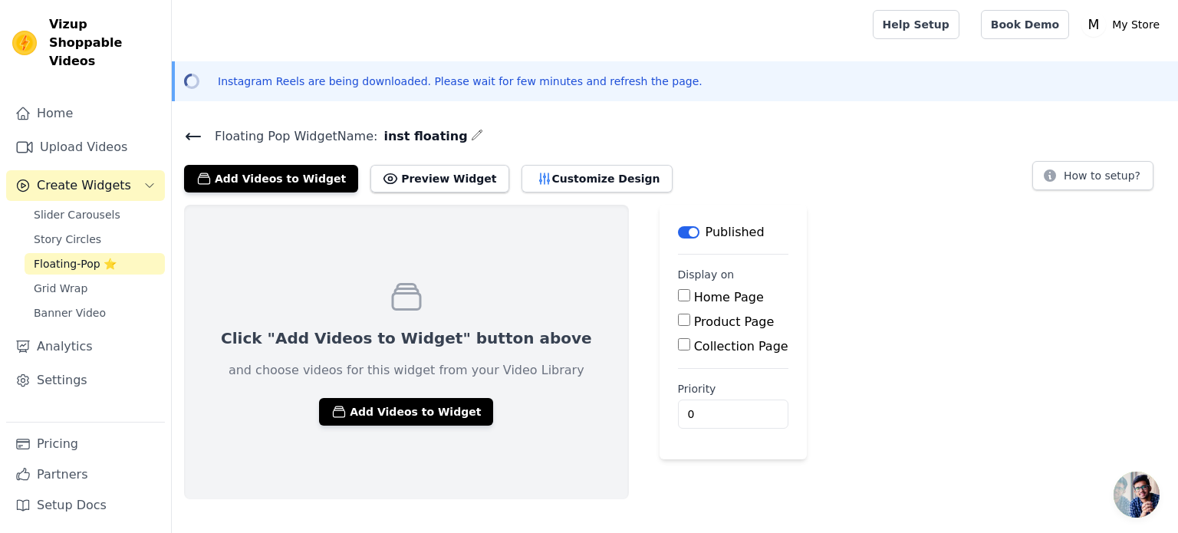
click at [678, 323] on input "Product Page" at bounding box center [684, 320] width 12 height 12
checkbox input "true"
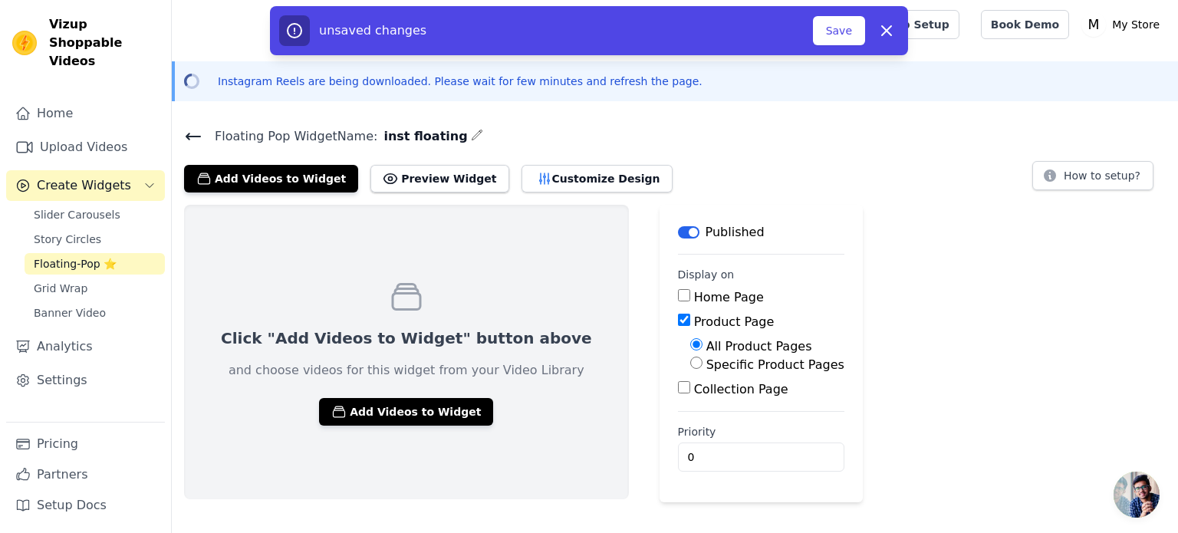
click at [678, 388] on input "Collection Page" at bounding box center [684, 387] width 12 height 12
checkbox input "true"
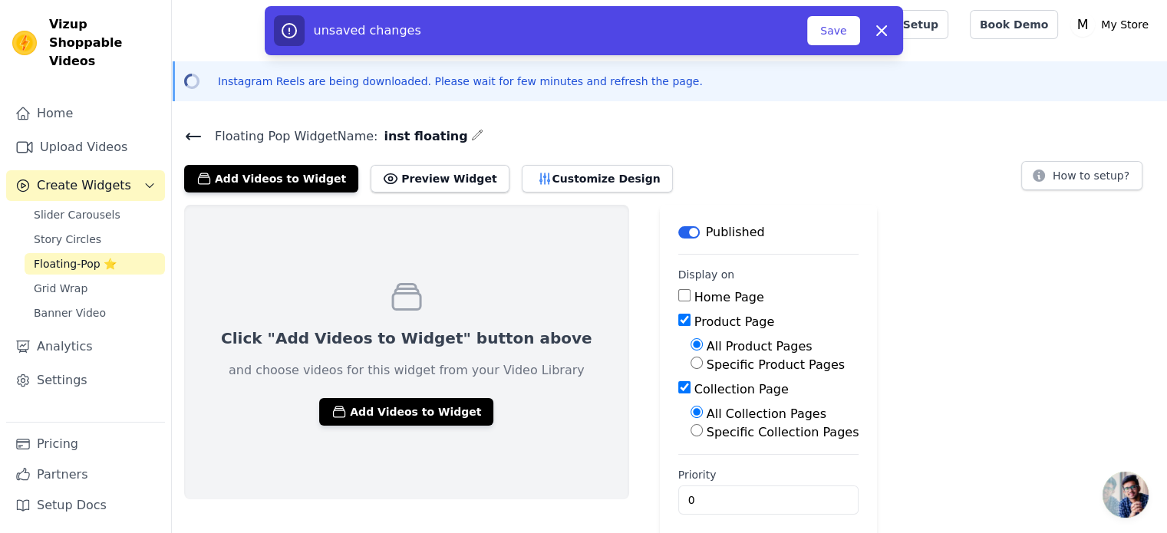
click at [678, 297] on input "Home Page" at bounding box center [684, 295] width 12 height 12
checkbox input "true"
click at [409, 416] on button "Add Videos to Widget" at bounding box center [406, 412] width 174 height 28
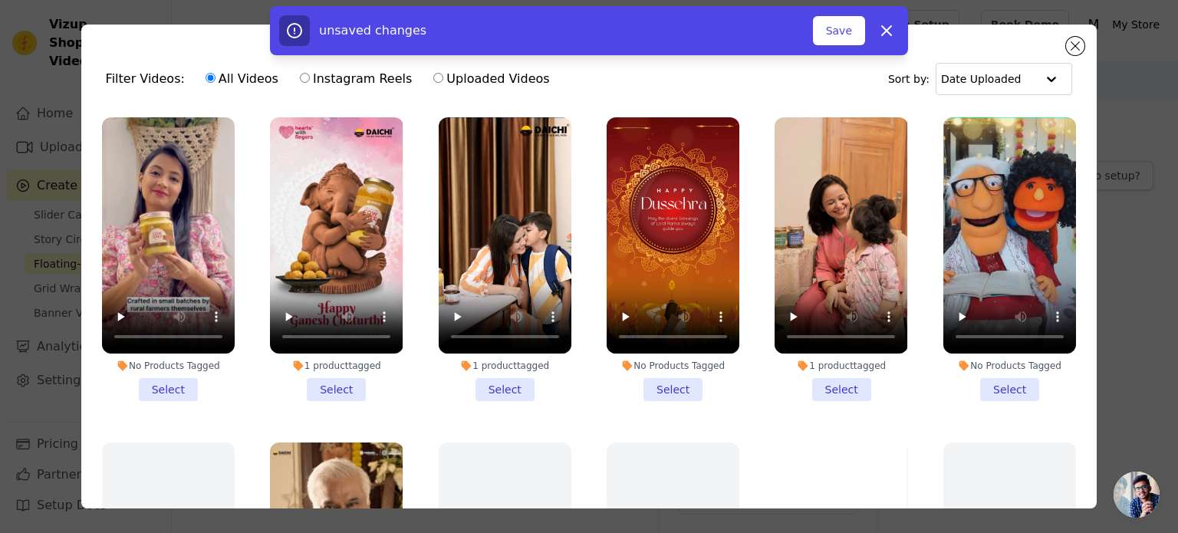
click at [336, 388] on li "1 product tagged Select" at bounding box center [336, 259] width 133 height 284
click at [0, 0] on input "1 product tagged Select" at bounding box center [0, 0] width 0 height 0
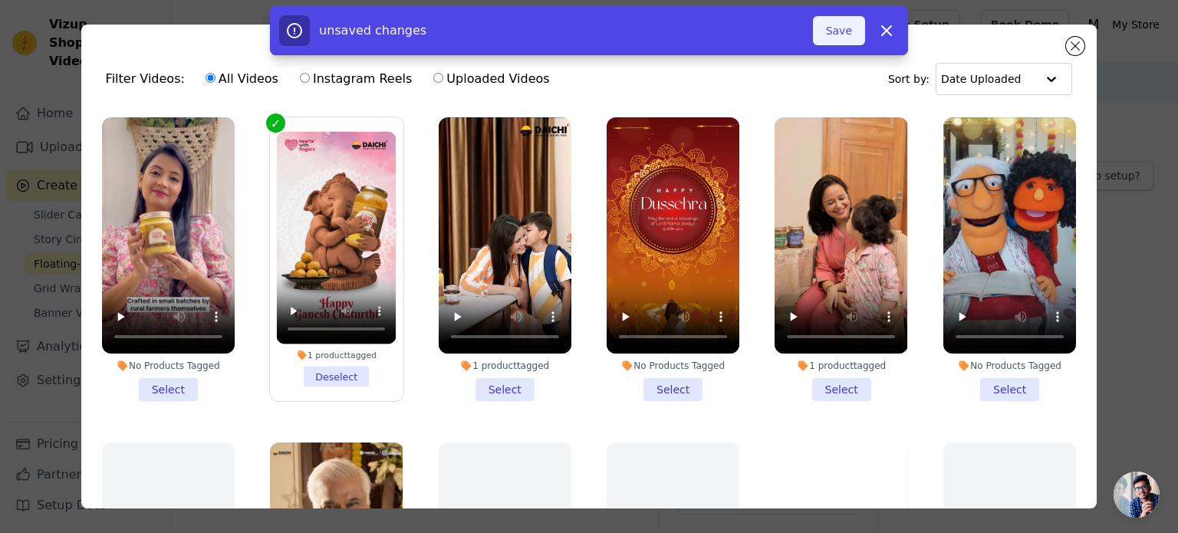
click at [851, 30] on button "Save" at bounding box center [839, 30] width 52 height 29
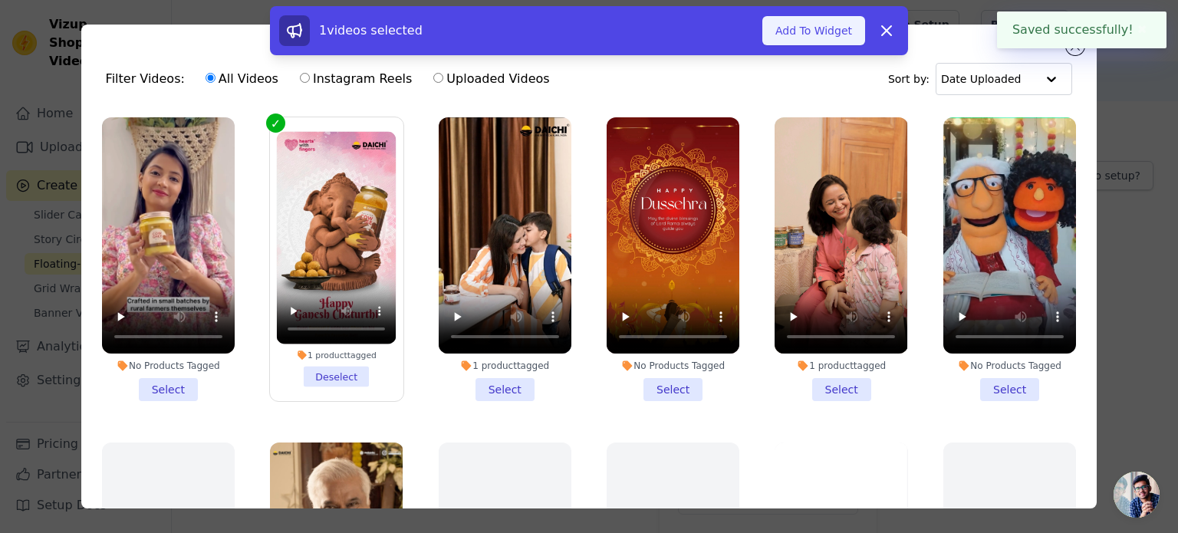
click at [792, 30] on button "Add To Widget" at bounding box center [813, 30] width 103 height 29
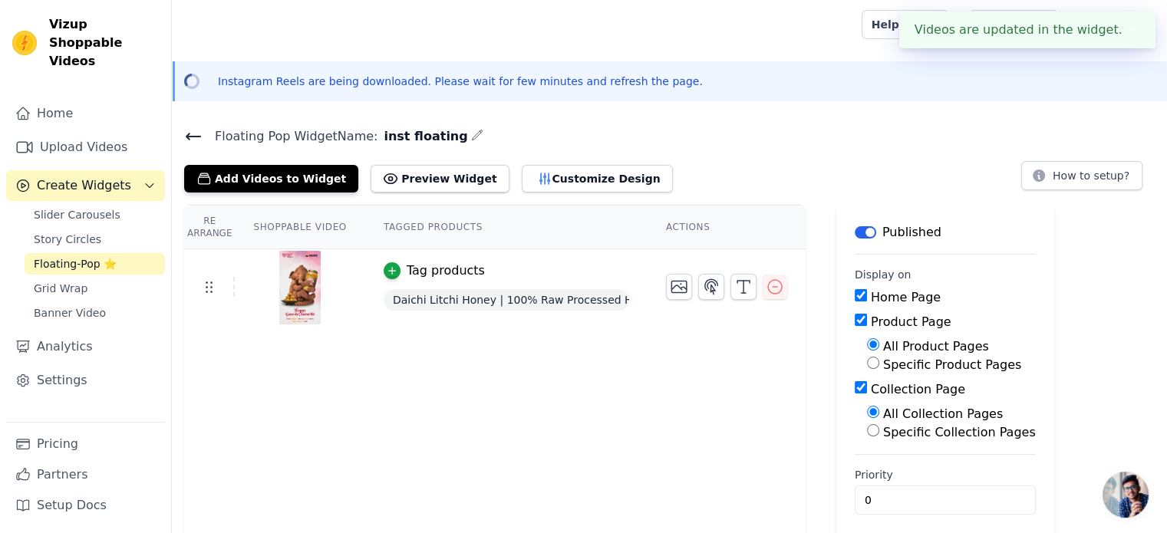
click at [425, 274] on div "Tag products" at bounding box center [446, 271] width 78 height 18
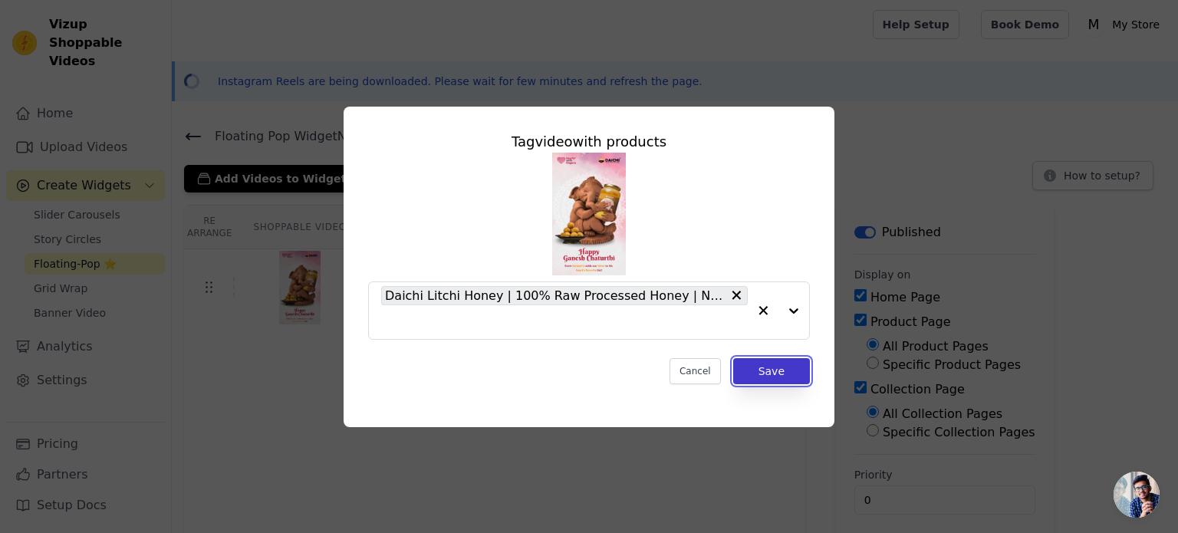
click at [782, 374] on button "Save" at bounding box center [771, 371] width 77 height 26
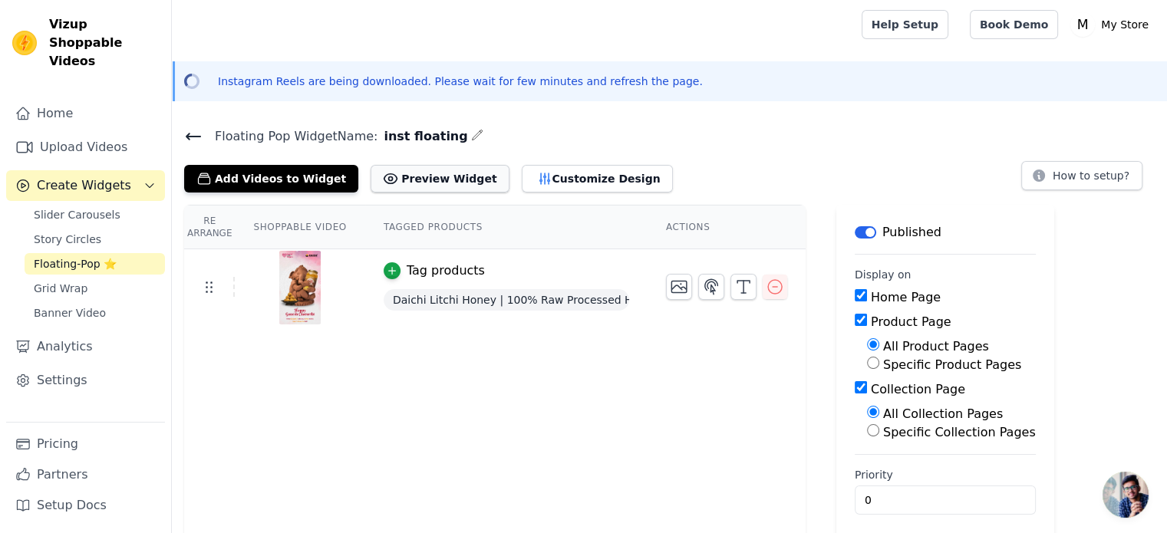
click at [422, 191] on button "Preview Widget" at bounding box center [439, 179] width 138 height 28
click at [1072, 166] on button "How to setup?" at bounding box center [1081, 175] width 121 height 29
click at [281, 177] on button "Add Videos to Widget" at bounding box center [271, 179] width 174 height 28
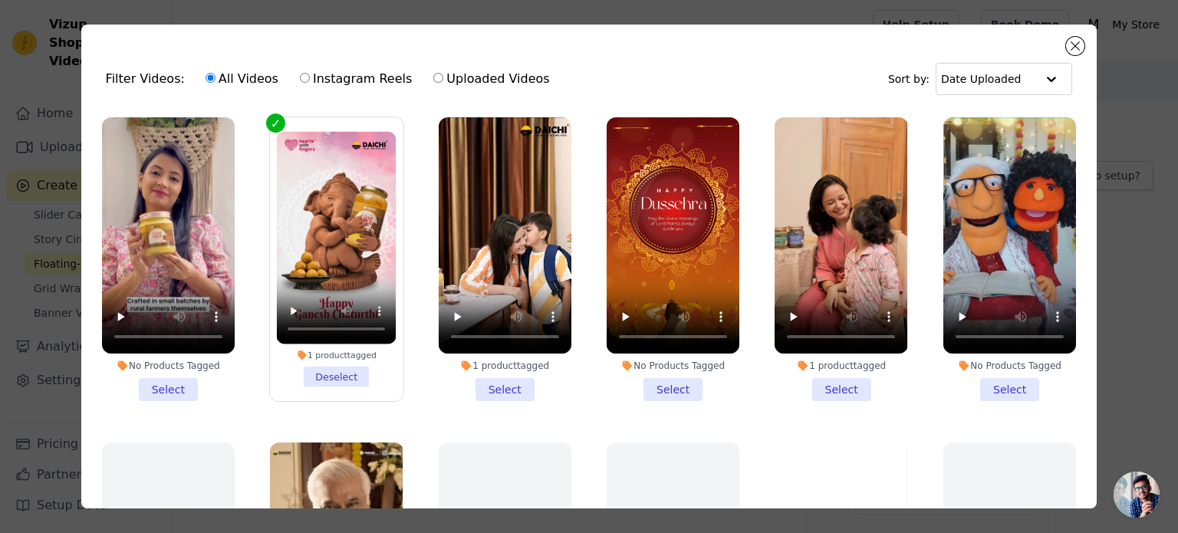
click at [970, 380] on li "No Products Tagged Select" at bounding box center [1009, 259] width 133 height 284
click at [0, 0] on input "No Products Tagged Select" at bounding box center [0, 0] width 0 height 0
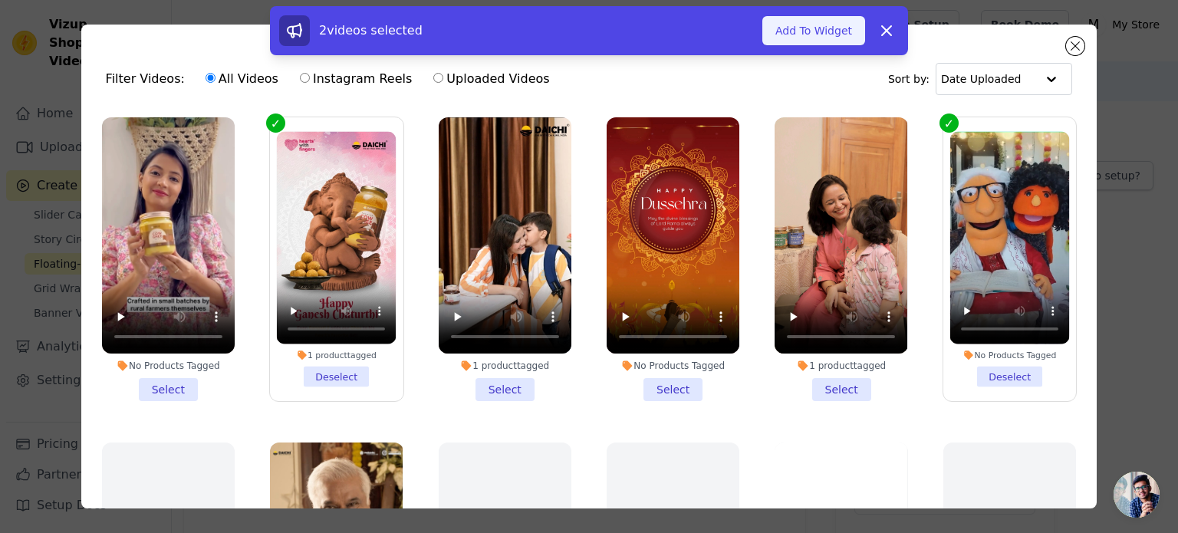
click at [827, 34] on button "Add To Widget" at bounding box center [813, 30] width 103 height 29
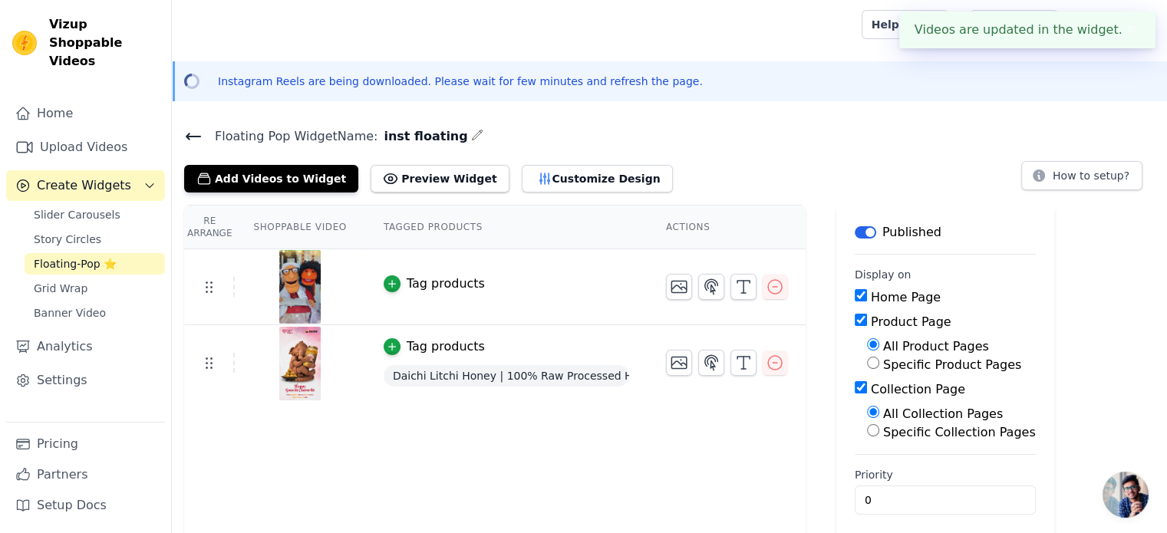
click at [431, 282] on div "Tag products" at bounding box center [446, 284] width 78 height 18
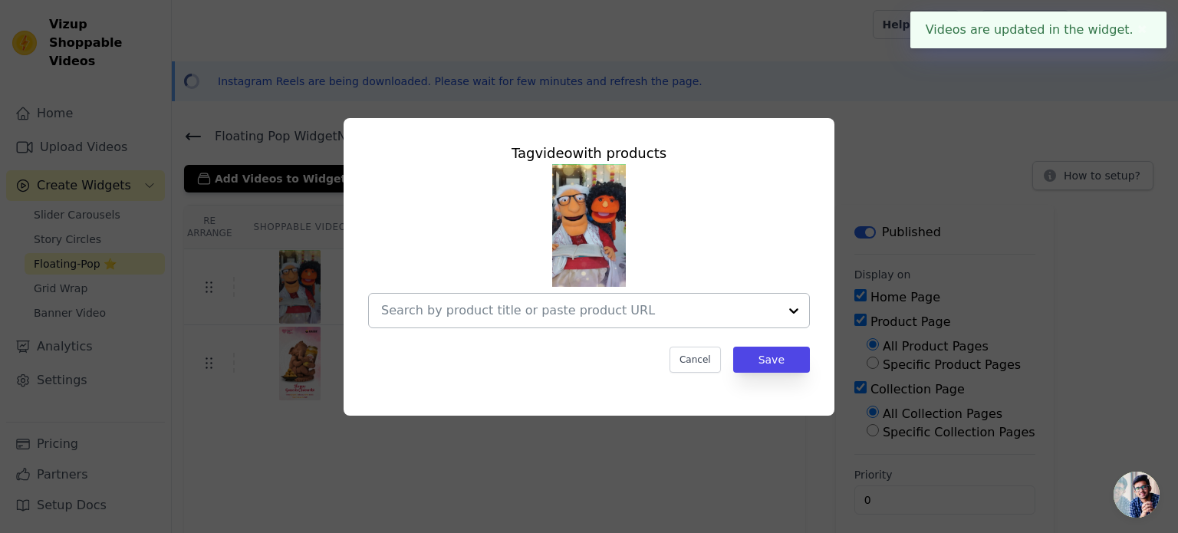
click at [476, 304] on input "text" at bounding box center [579, 310] width 397 height 18
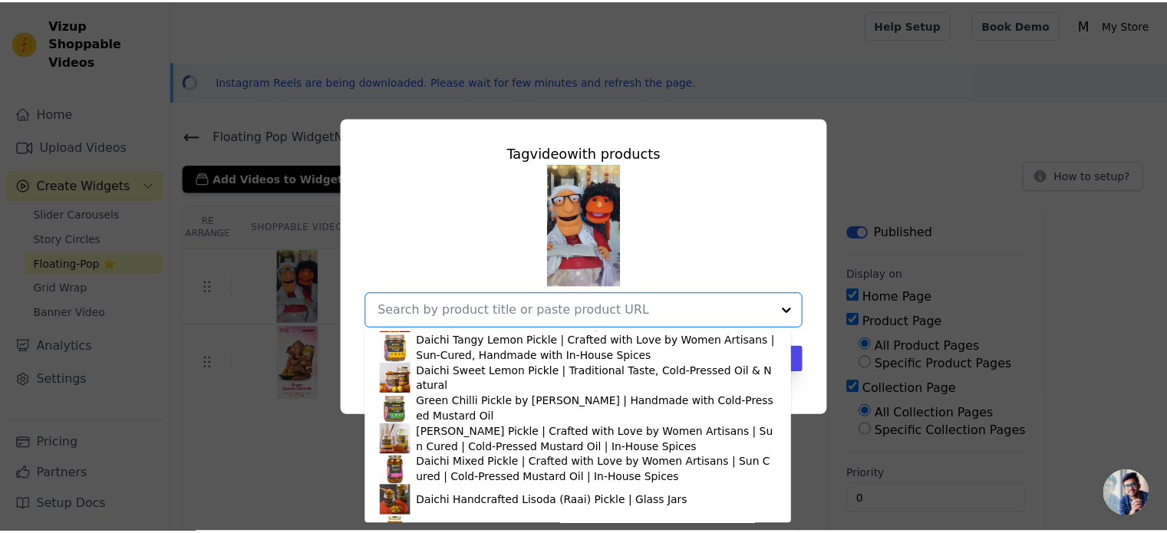
scroll to position [307, 0]
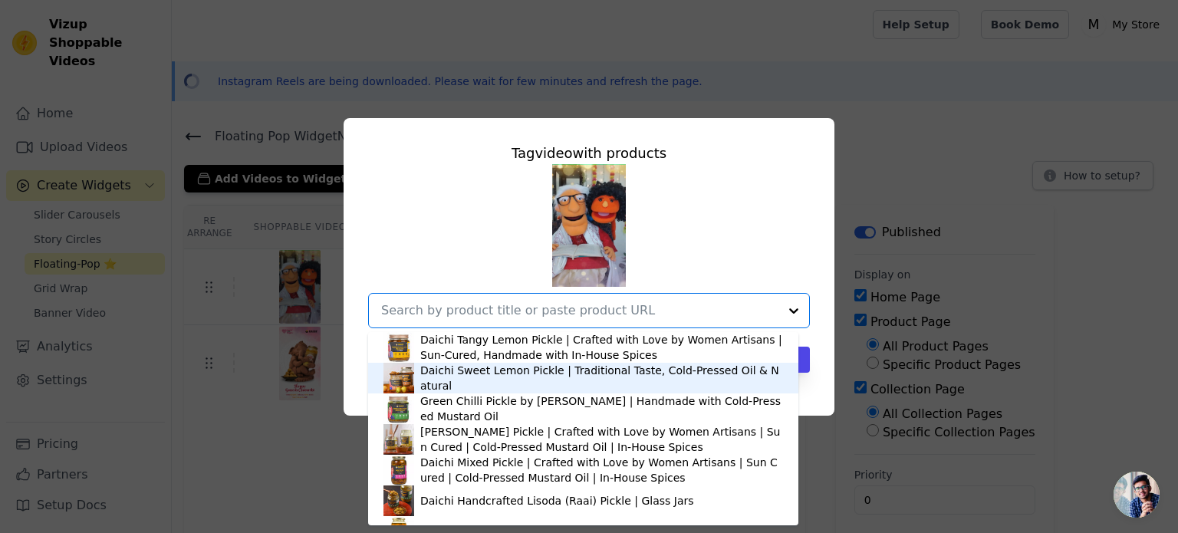
click at [505, 390] on div "Daichi Sweet Lemon Pickle | Traditional Taste, Cold-Pressed Oil & Natural" at bounding box center [584, 378] width 400 height 31
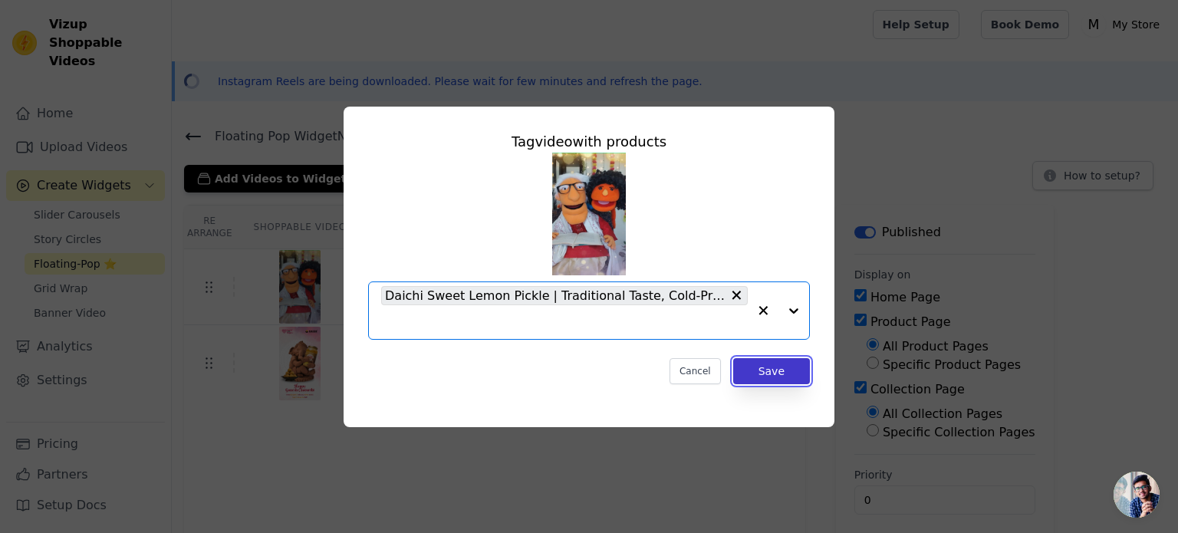
click at [789, 374] on button "Save" at bounding box center [771, 371] width 77 height 26
